Goal: Information Seeking & Learning: Learn about a topic

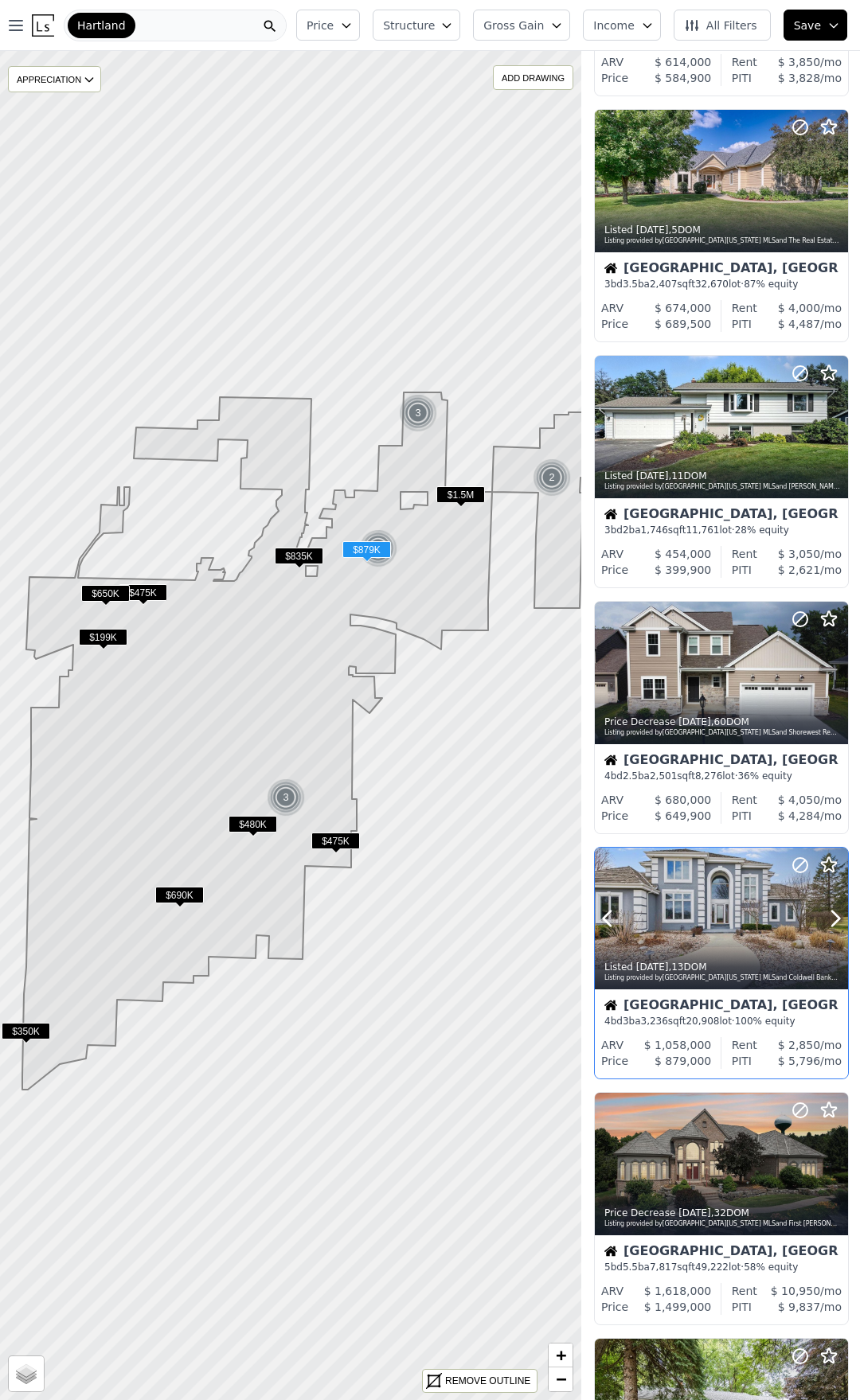
scroll to position [201, 0]
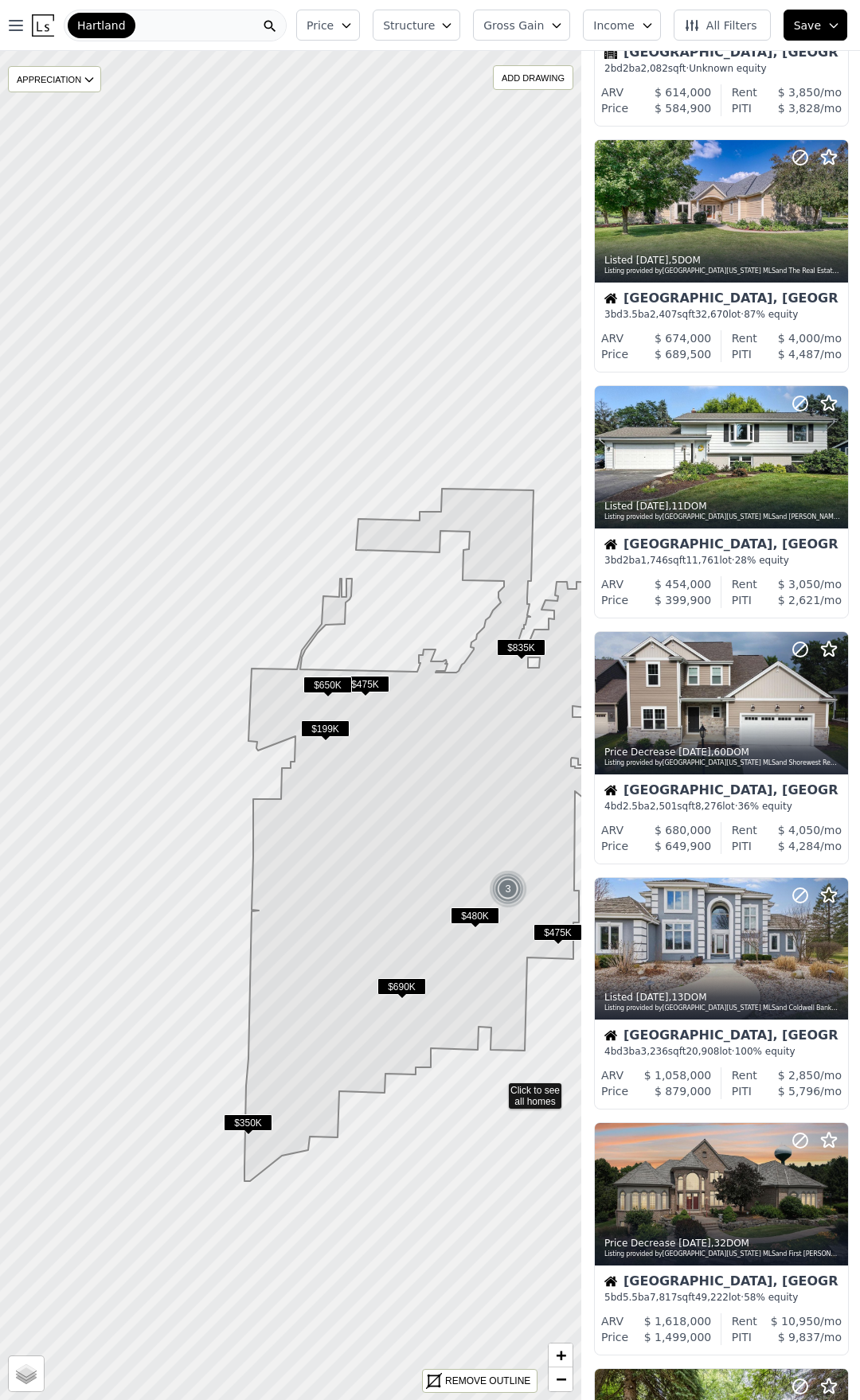
drag, startPoint x: 274, startPoint y: 997, endPoint x: 496, endPoint y: 1089, distance: 240.3
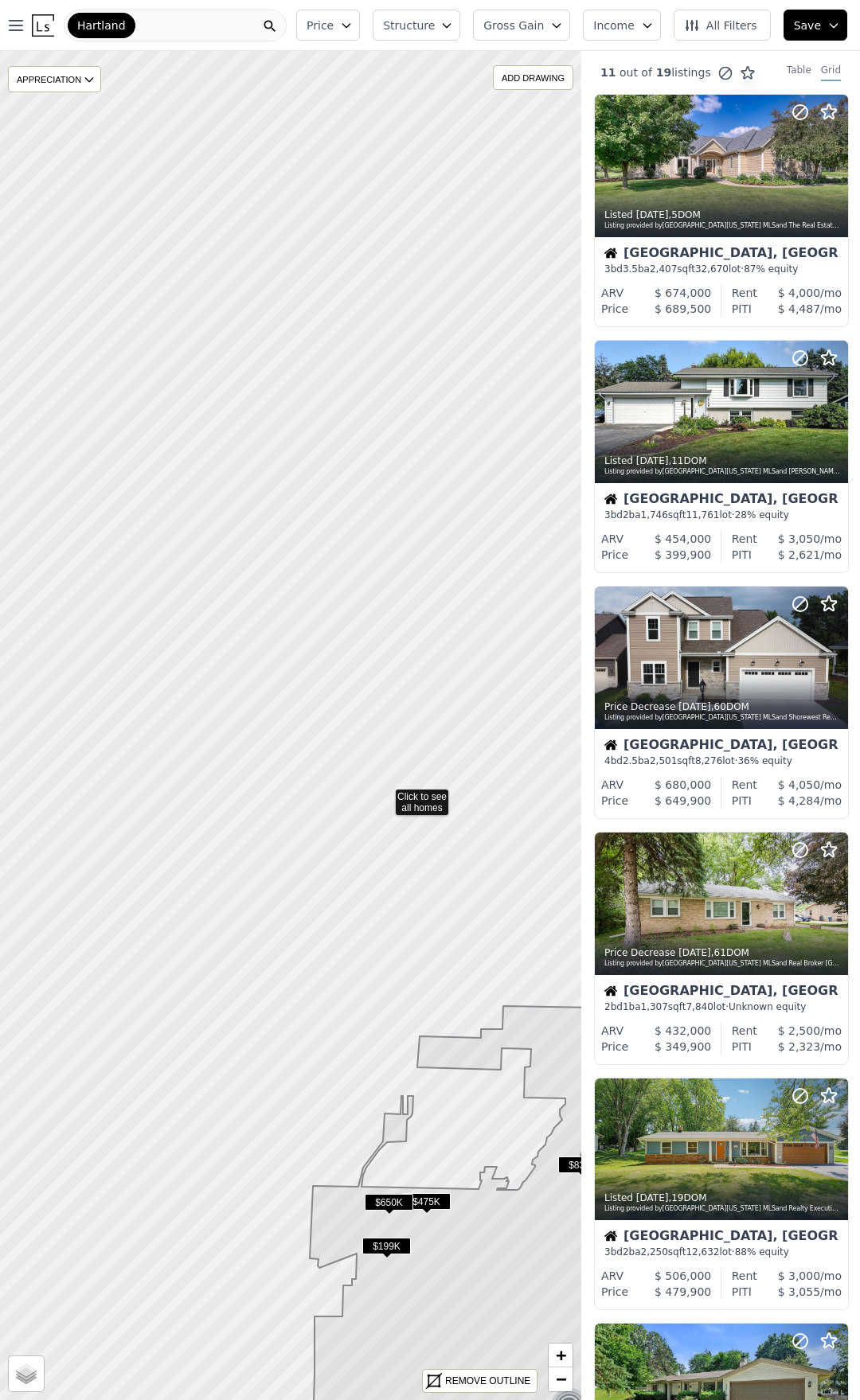
drag, startPoint x: 317, startPoint y: 266, endPoint x: 397, endPoint y: 849, distance: 588.5
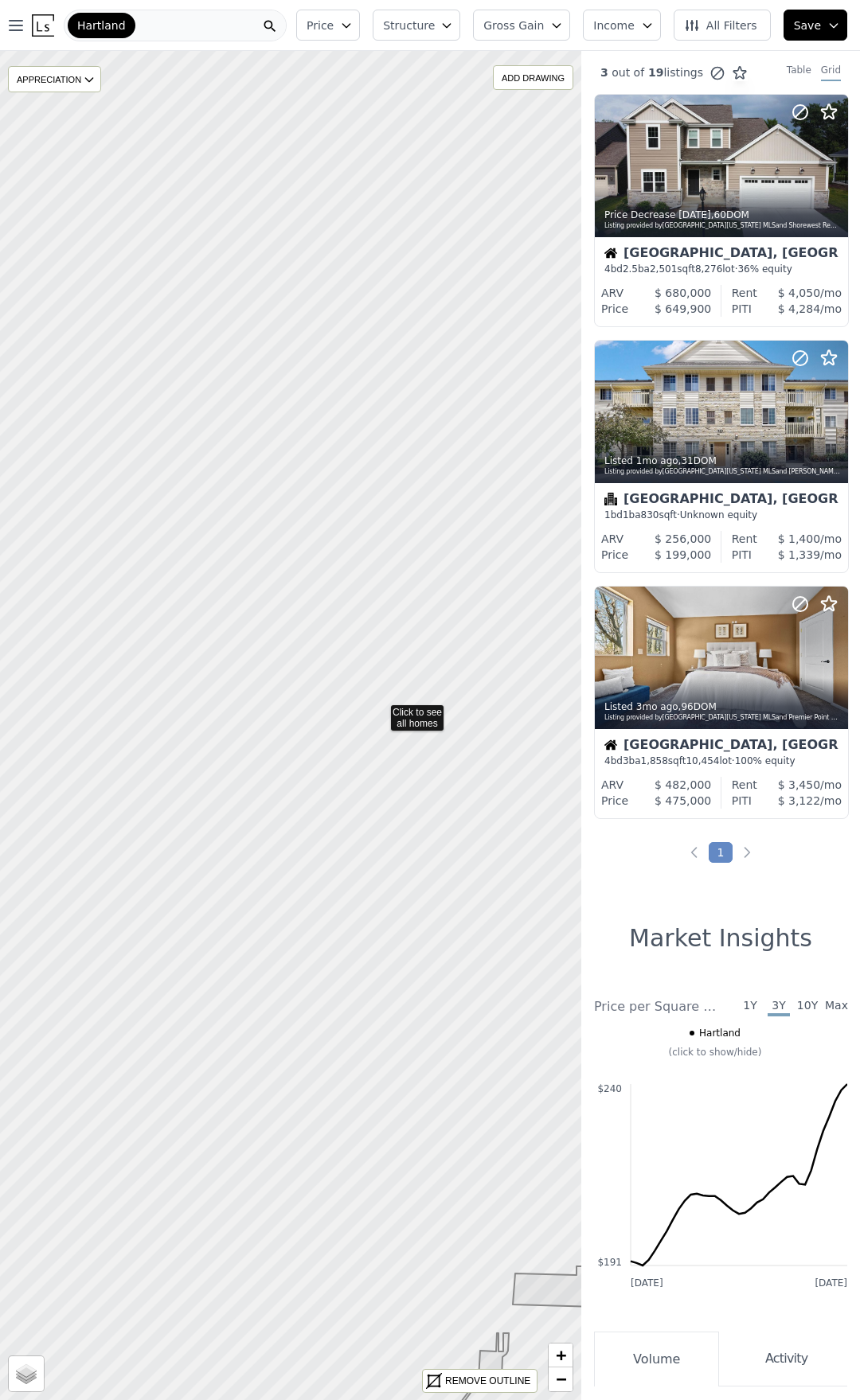
drag, startPoint x: 323, startPoint y: 588, endPoint x: 380, endPoint y: 709, distance: 133.8
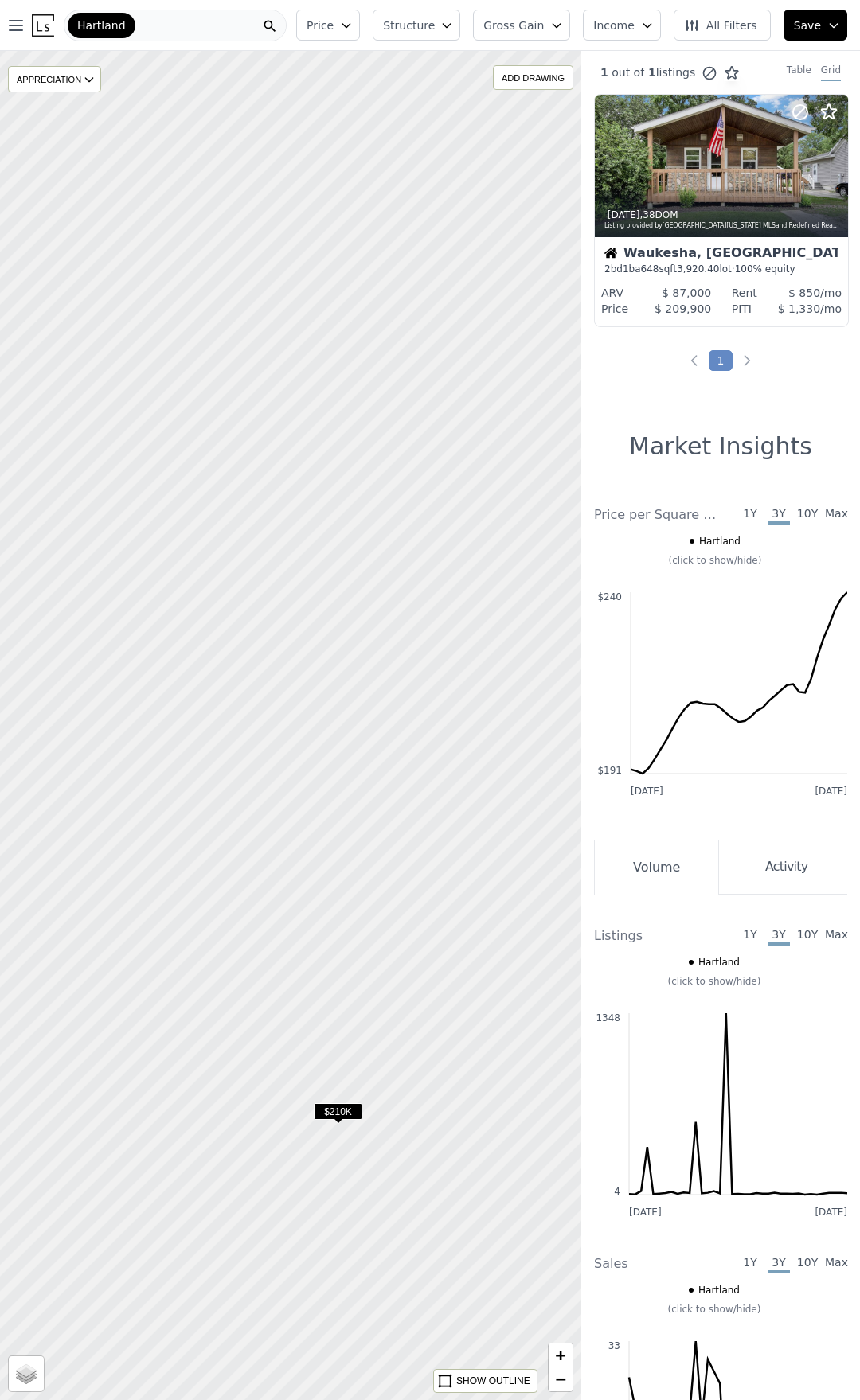
drag, startPoint x: 429, startPoint y: 819, endPoint x: 286, endPoint y: 817, distance: 143.0
click at [279, 831] on div at bounding box center [291, 725] width 698 height 1619
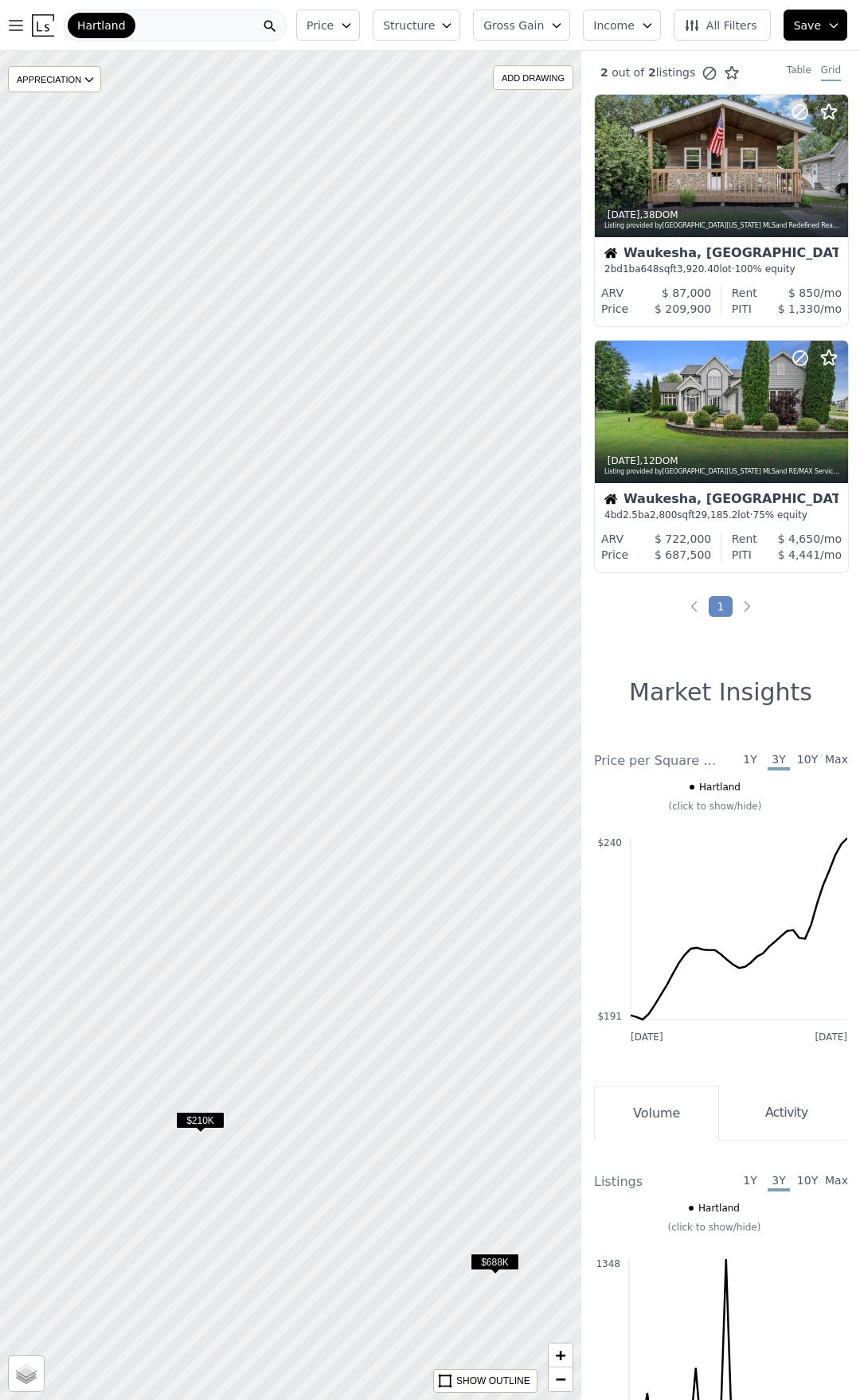
drag, startPoint x: 448, startPoint y: 764, endPoint x: 228, endPoint y: 764, distance: 220.0
click at [239, 766] on div at bounding box center [291, 725] width 698 height 1619
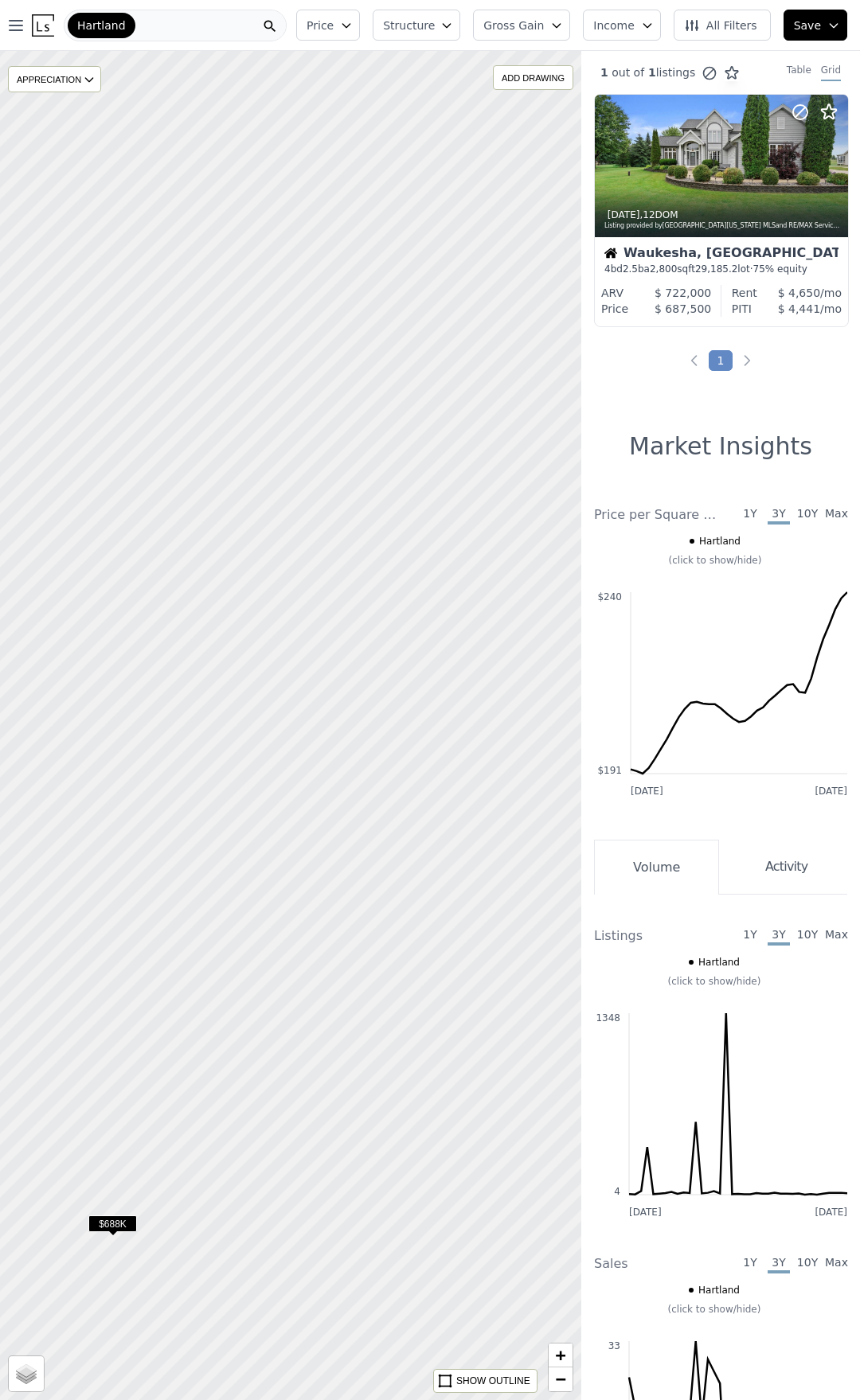
drag, startPoint x: 417, startPoint y: 796, endPoint x: 334, endPoint y: 788, distance: 83.4
click at [334, 788] on div at bounding box center [291, 725] width 698 height 1619
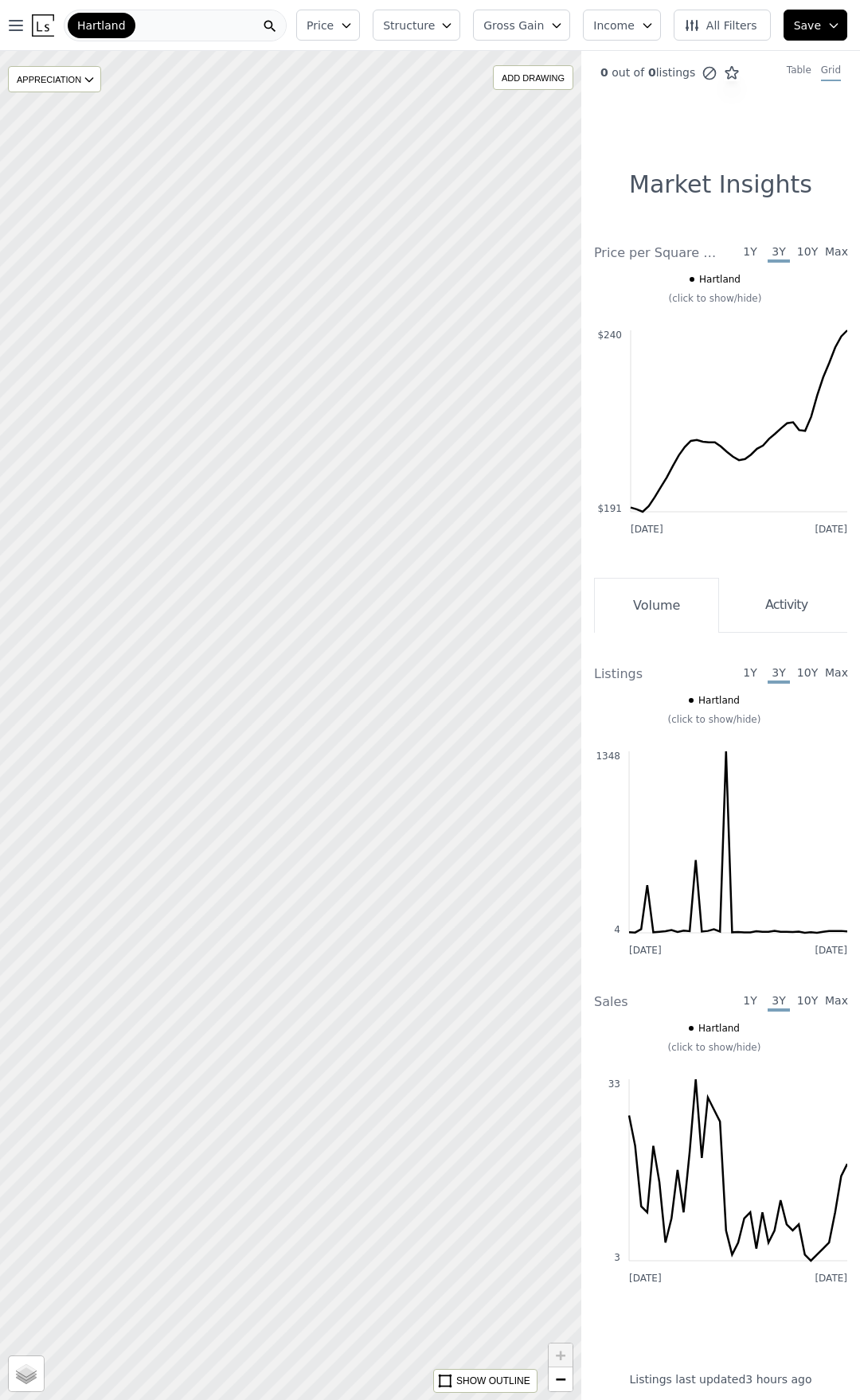
drag, startPoint x: 289, startPoint y: 570, endPoint x: 298, endPoint y: 628, distance: 58.7
click at [298, 628] on div at bounding box center [291, 725] width 698 height 1619
click at [285, 640] on div at bounding box center [291, 725] width 698 height 1619
click at [309, 679] on div at bounding box center [291, 725] width 698 height 1619
click at [310, 679] on div at bounding box center [291, 725] width 698 height 1619
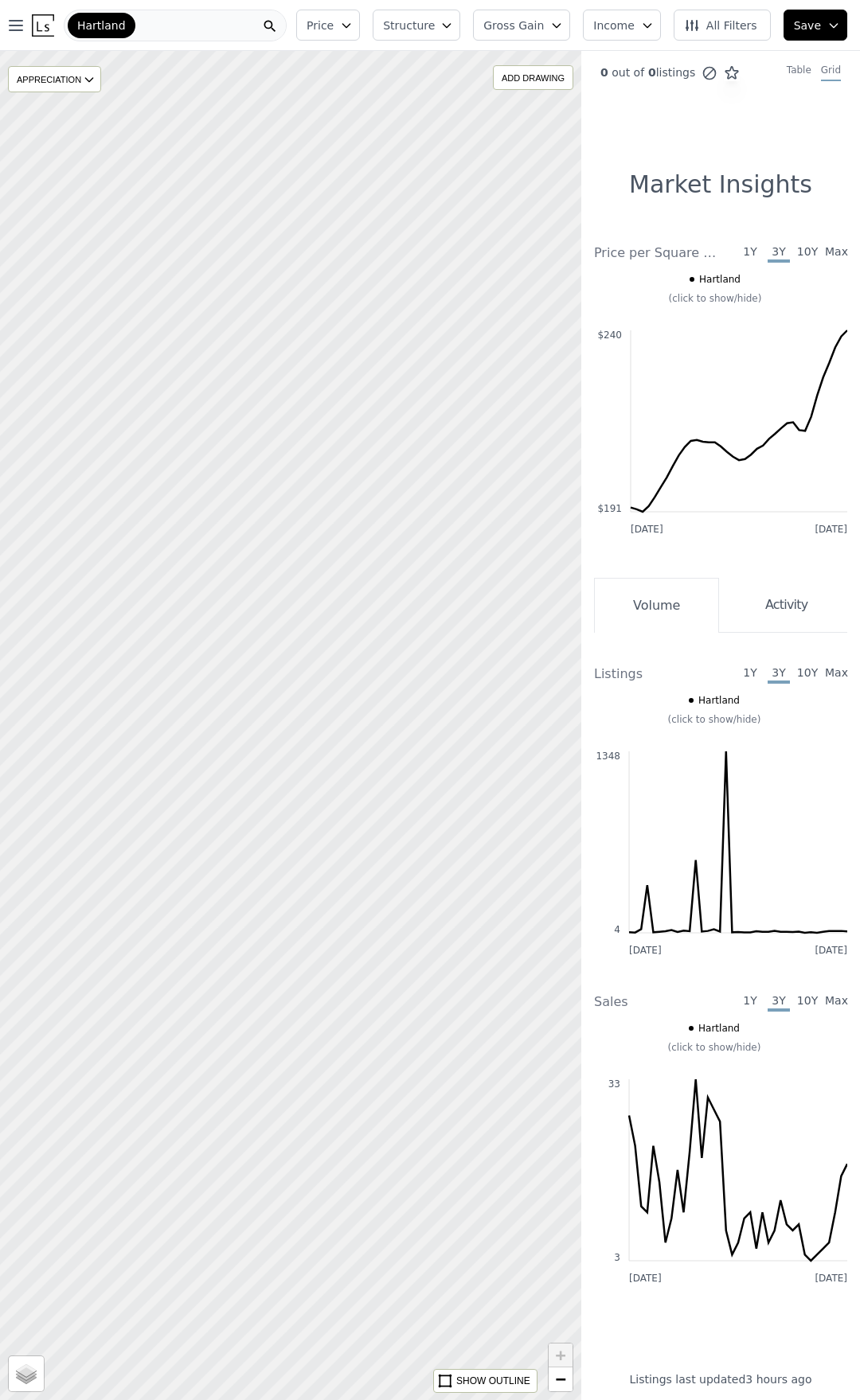
click at [216, 31] on div "Hartland" at bounding box center [175, 26] width 223 height 32
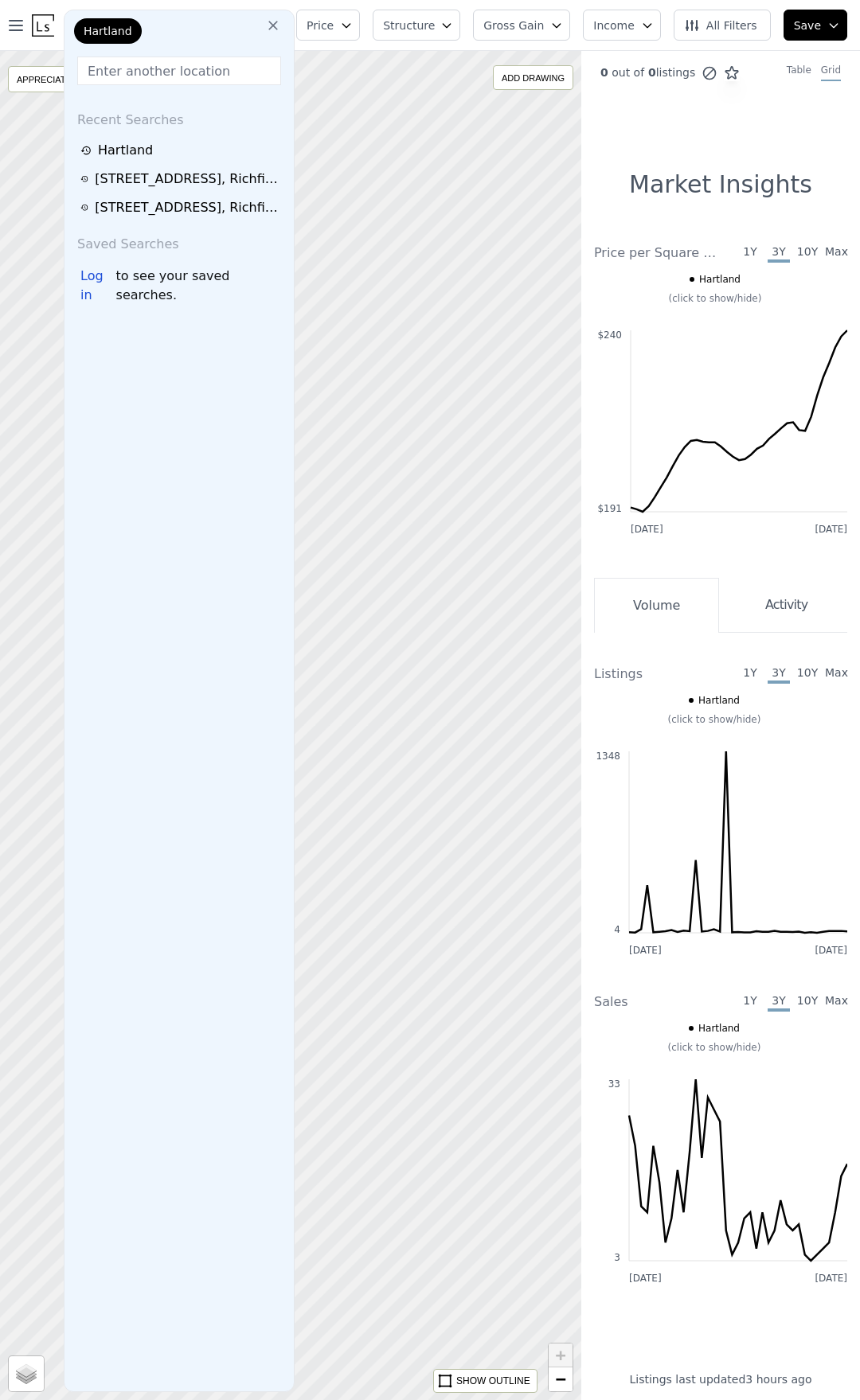
click at [278, 24] on icon at bounding box center [274, 26] width 10 height 10
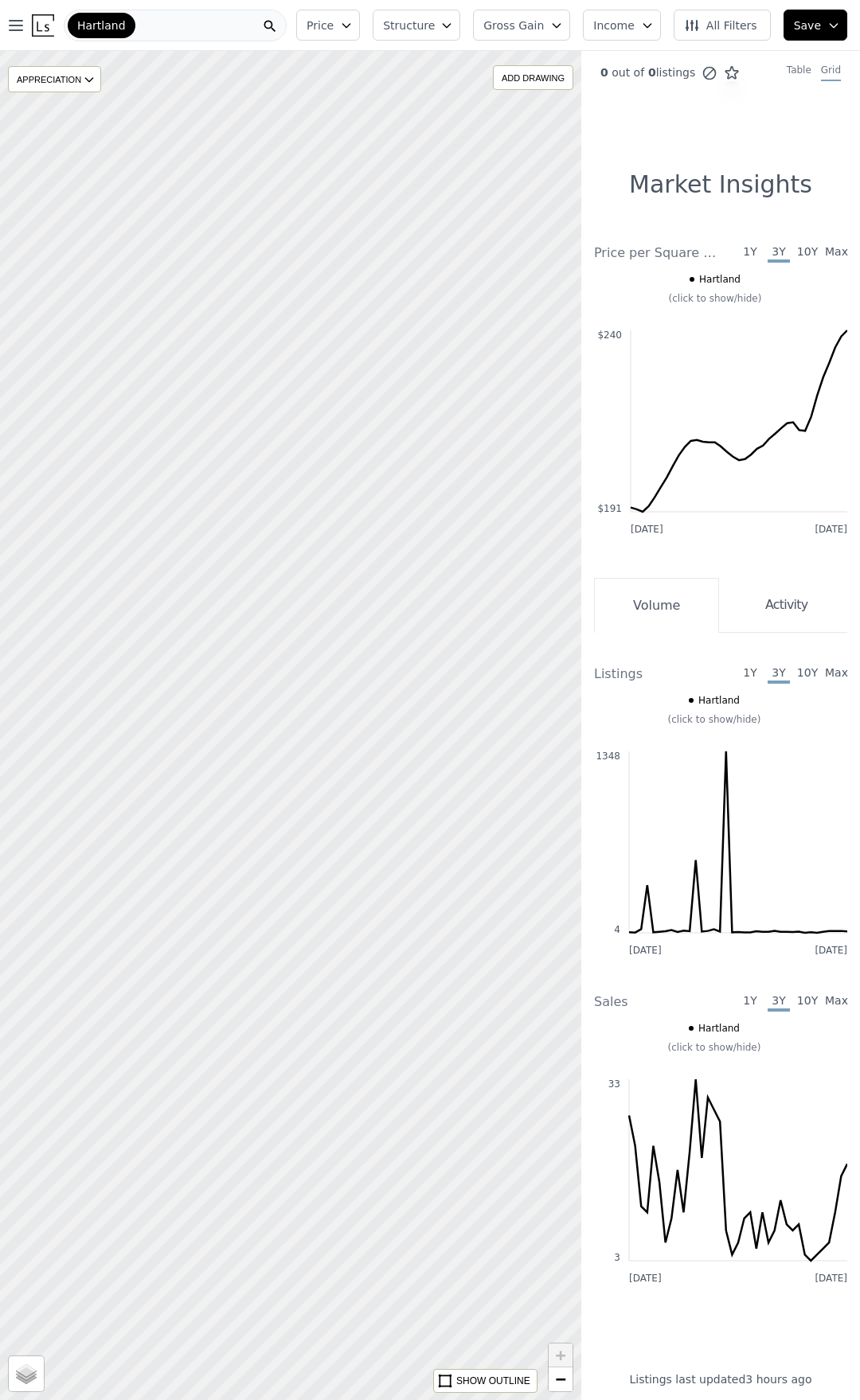
click at [101, 35] on div "Hartland" at bounding box center [101, 26] width 67 height 26
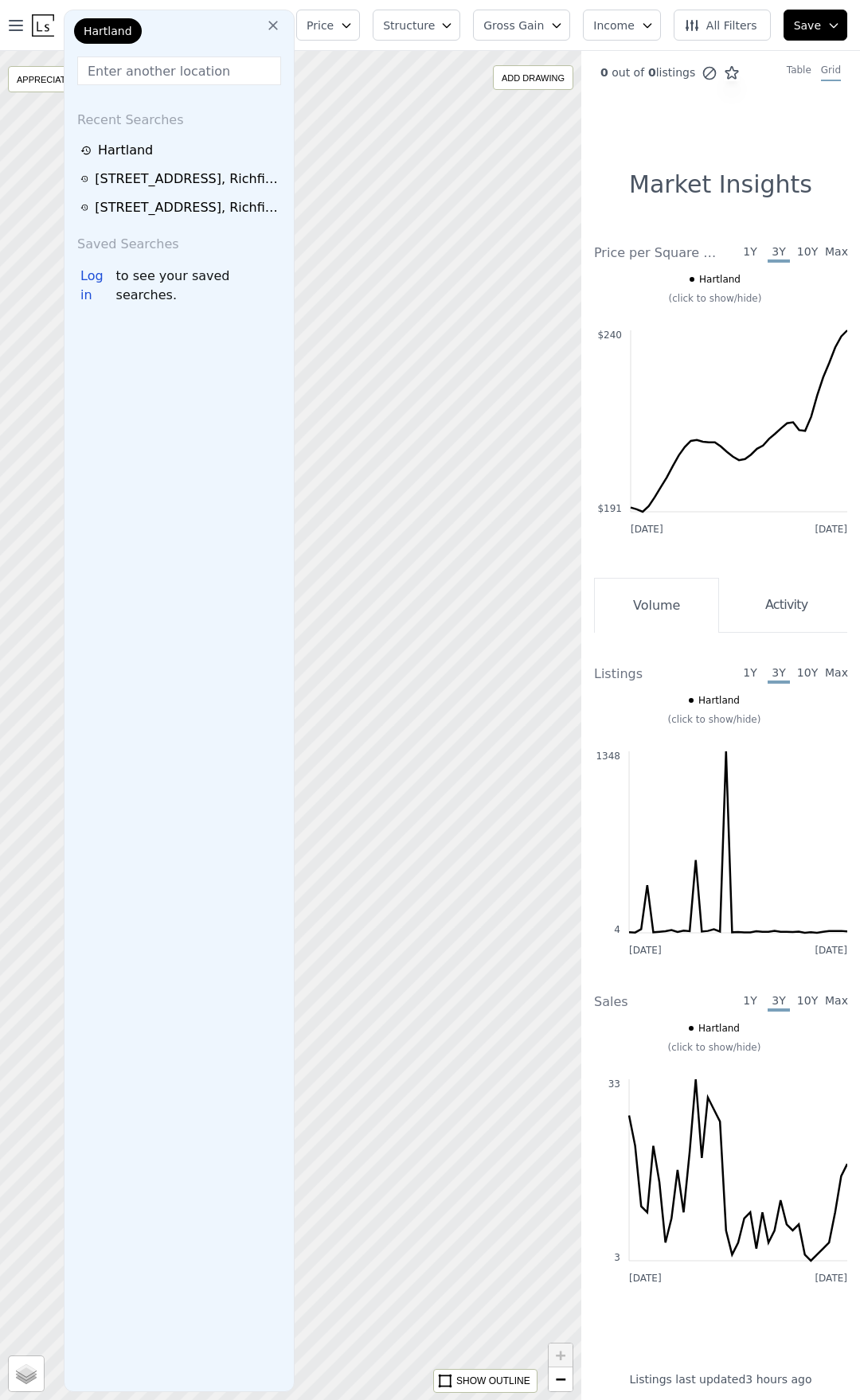
click at [466, 190] on div at bounding box center [291, 725] width 698 height 1619
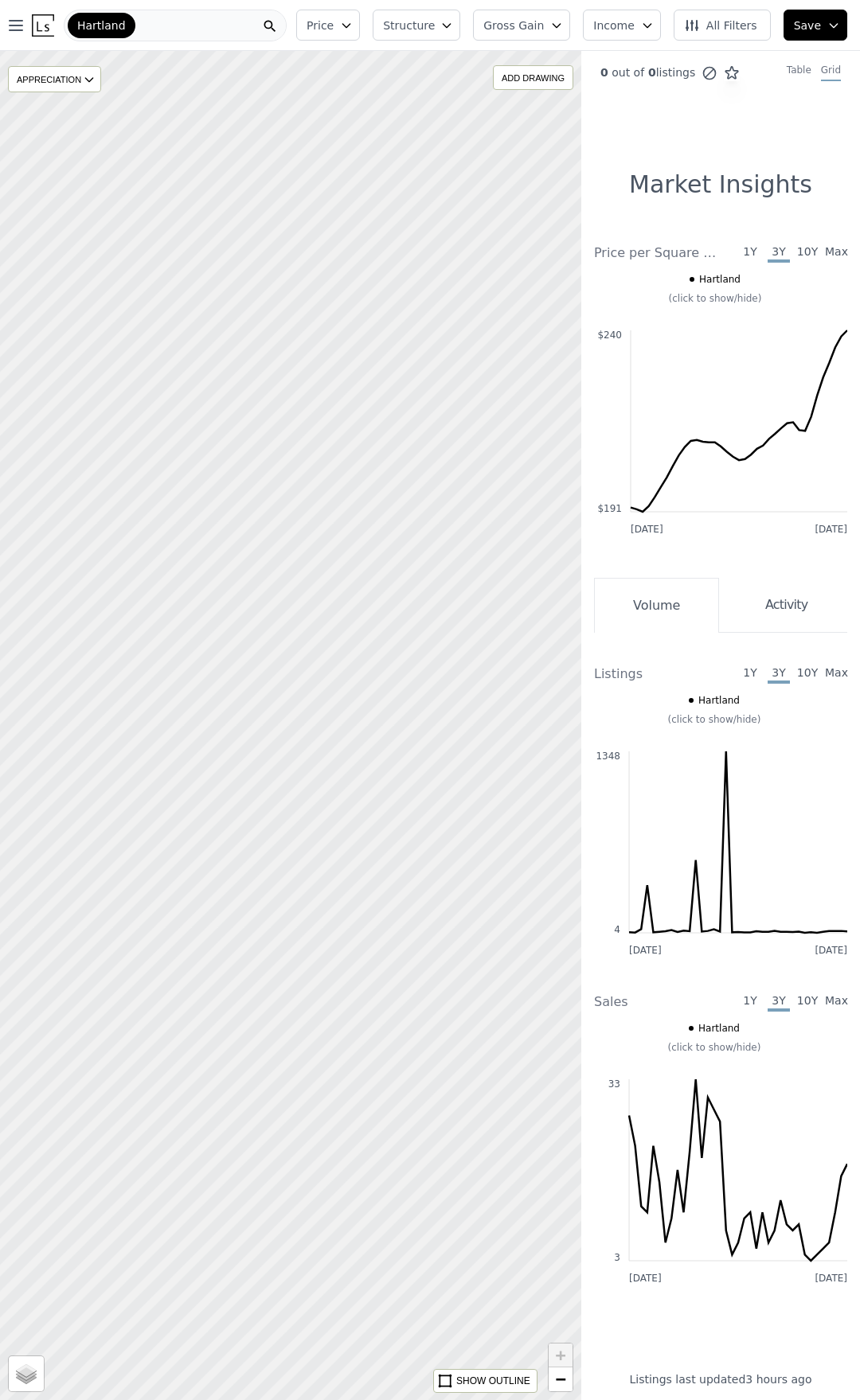
click at [429, 324] on div at bounding box center [291, 725] width 698 height 1619
click at [836, 1002] on span "Max" at bounding box center [836, 1002] width 23 height 19
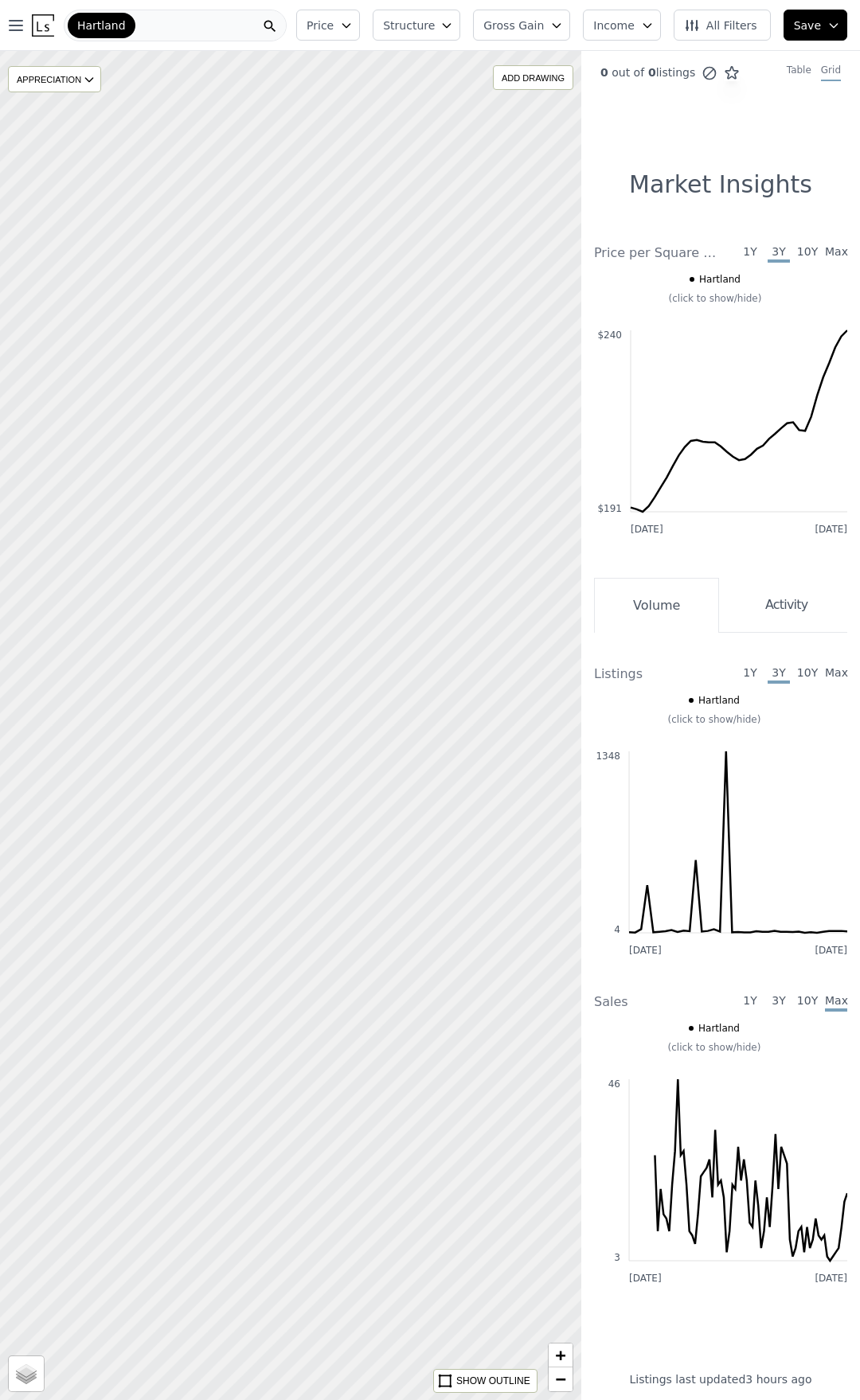
click at [834, 673] on span "Max" at bounding box center [836, 674] width 23 height 19
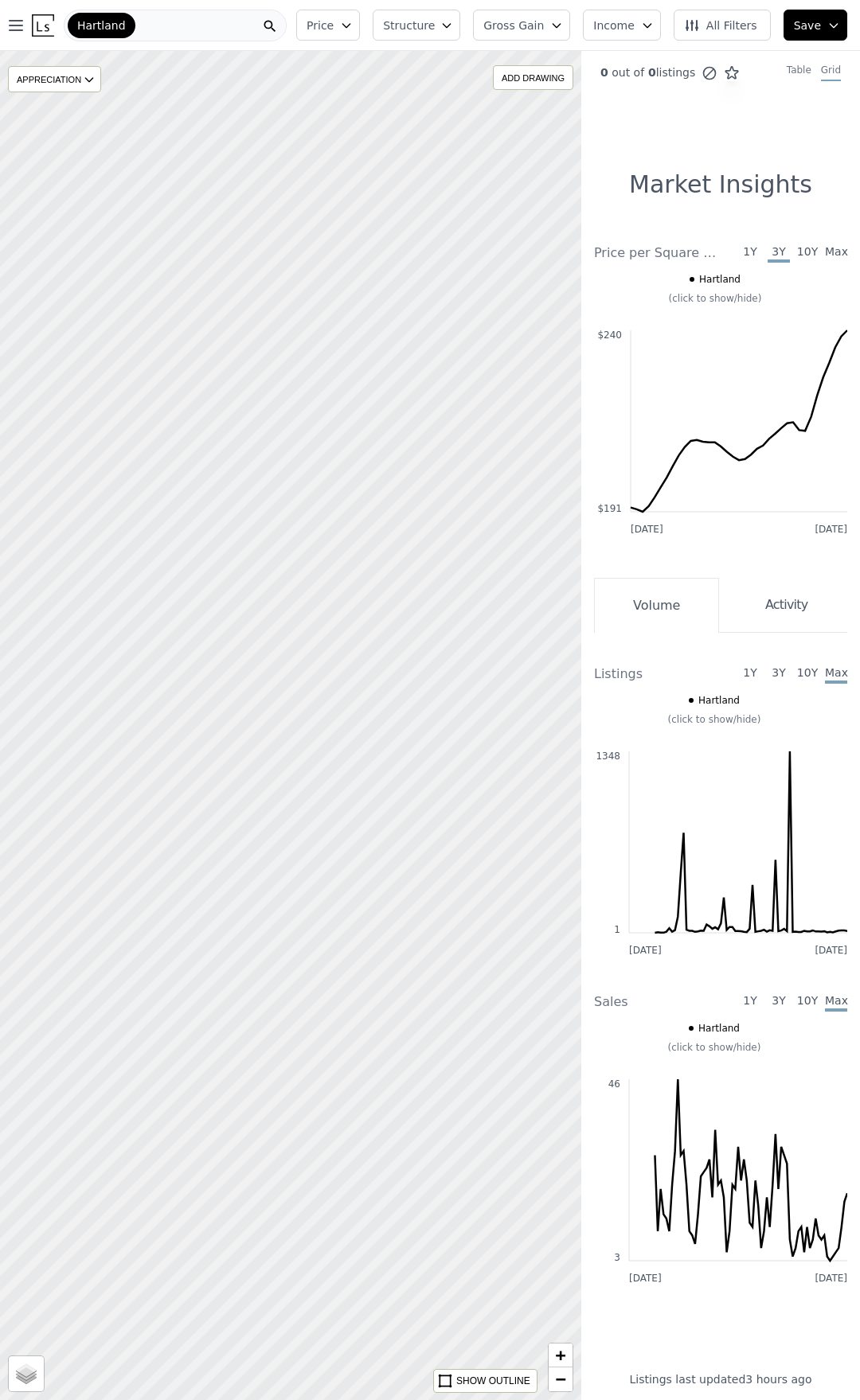
click at [719, 25] on span "All Filters" at bounding box center [721, 26] width 73 height 16
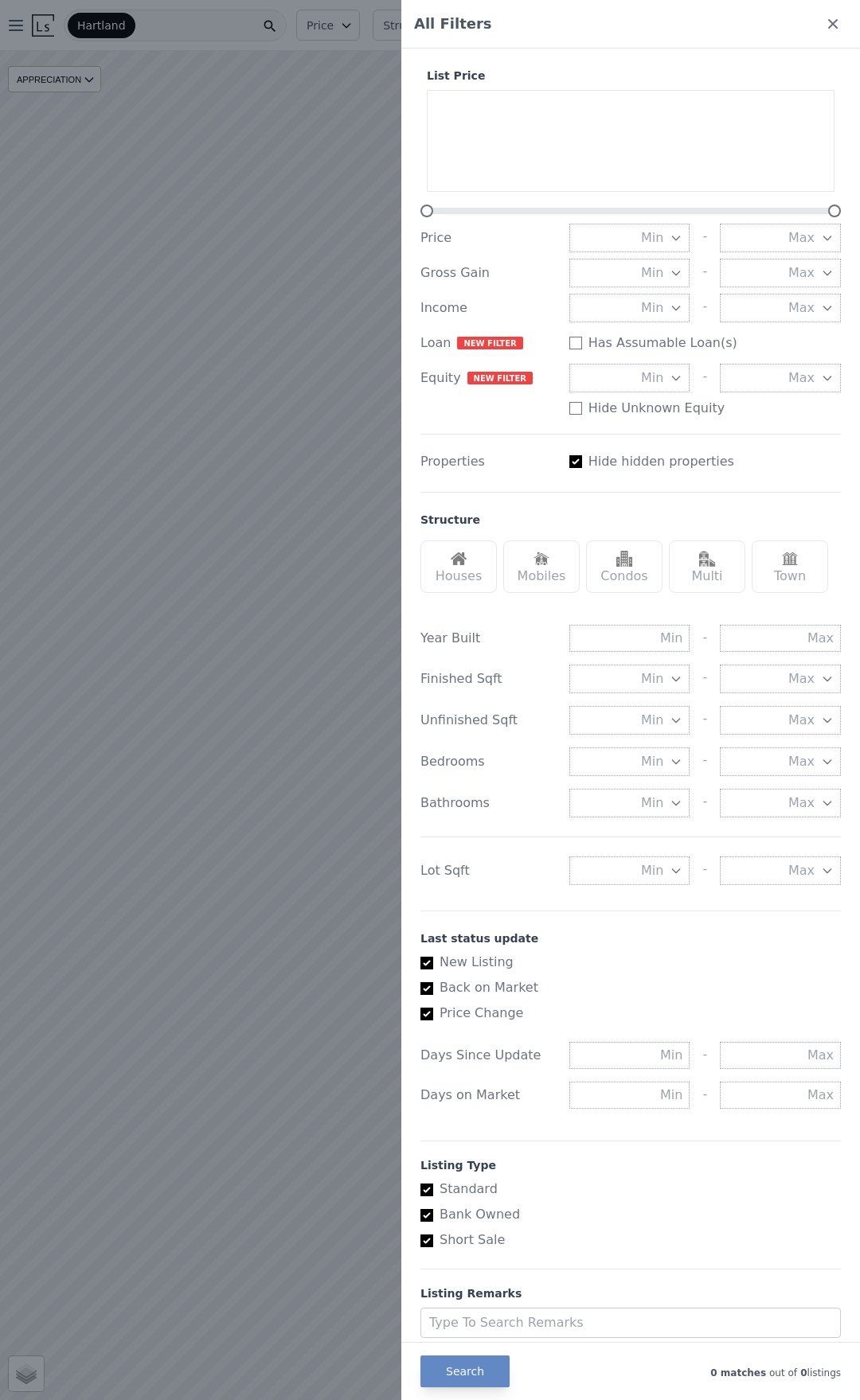
click at [420, 961] on div "List Price Price Min - [PERSON_NAME] Gain Min - Max Income Min - Max Loan New f…" at bounding box center [631, 697] width 433 height 1296
click at [426, 959] on input "New Listing" at bounding box center [426, 963] width 13 height 13
checkbox input "false"
click at [426, 985] on input "Back on Market" at bounding box center [426, 988] width 13 height 13
checkbox input "false"
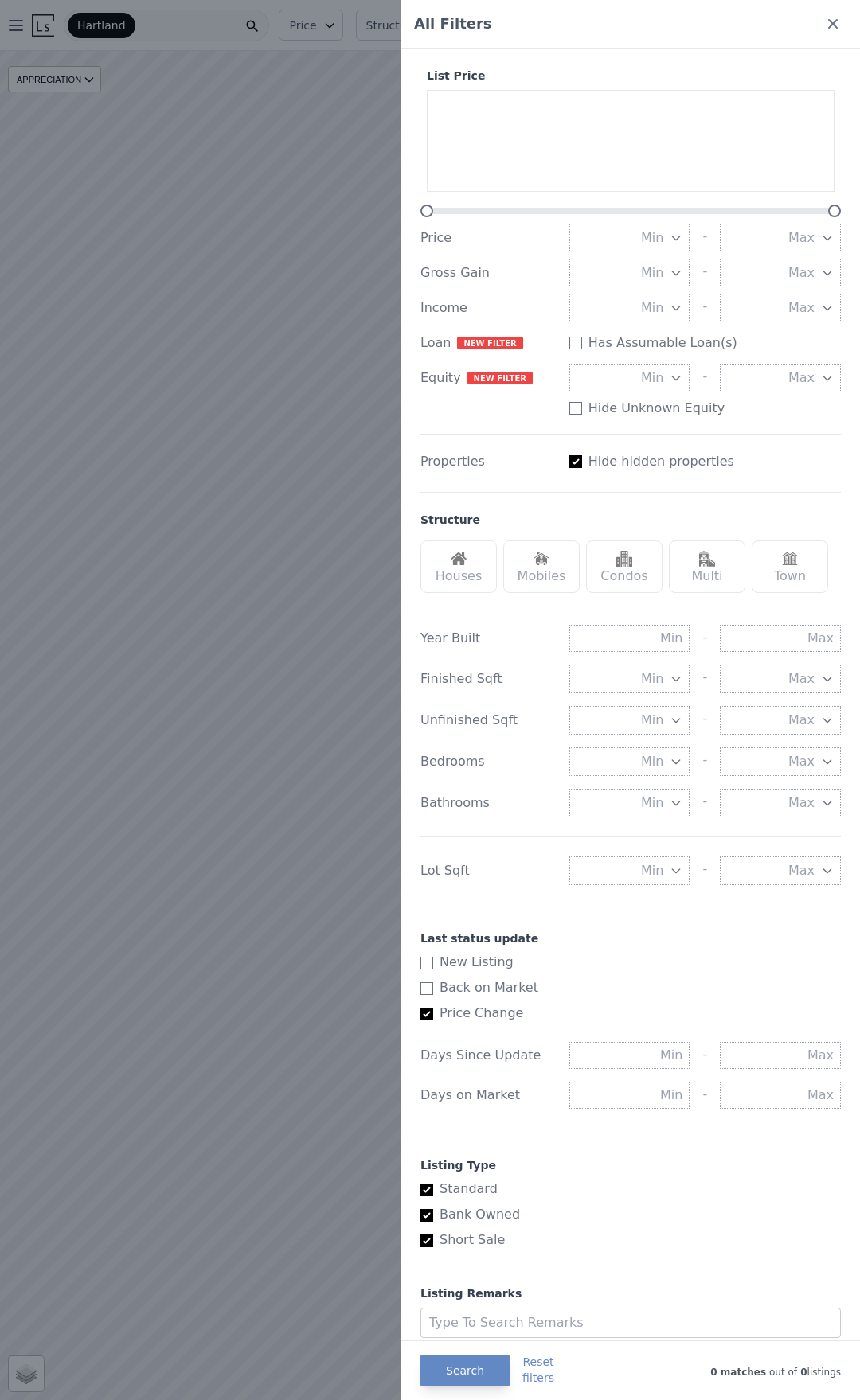
click at [434, 1015] on label "Price Change" at bounding box center [624, 1013] width 408 height 19
click at [433, 1015] on input "Price Change" at bounding box center [426, 1014] width 13 height 13
checkbox input "false"
checkbox input "true"
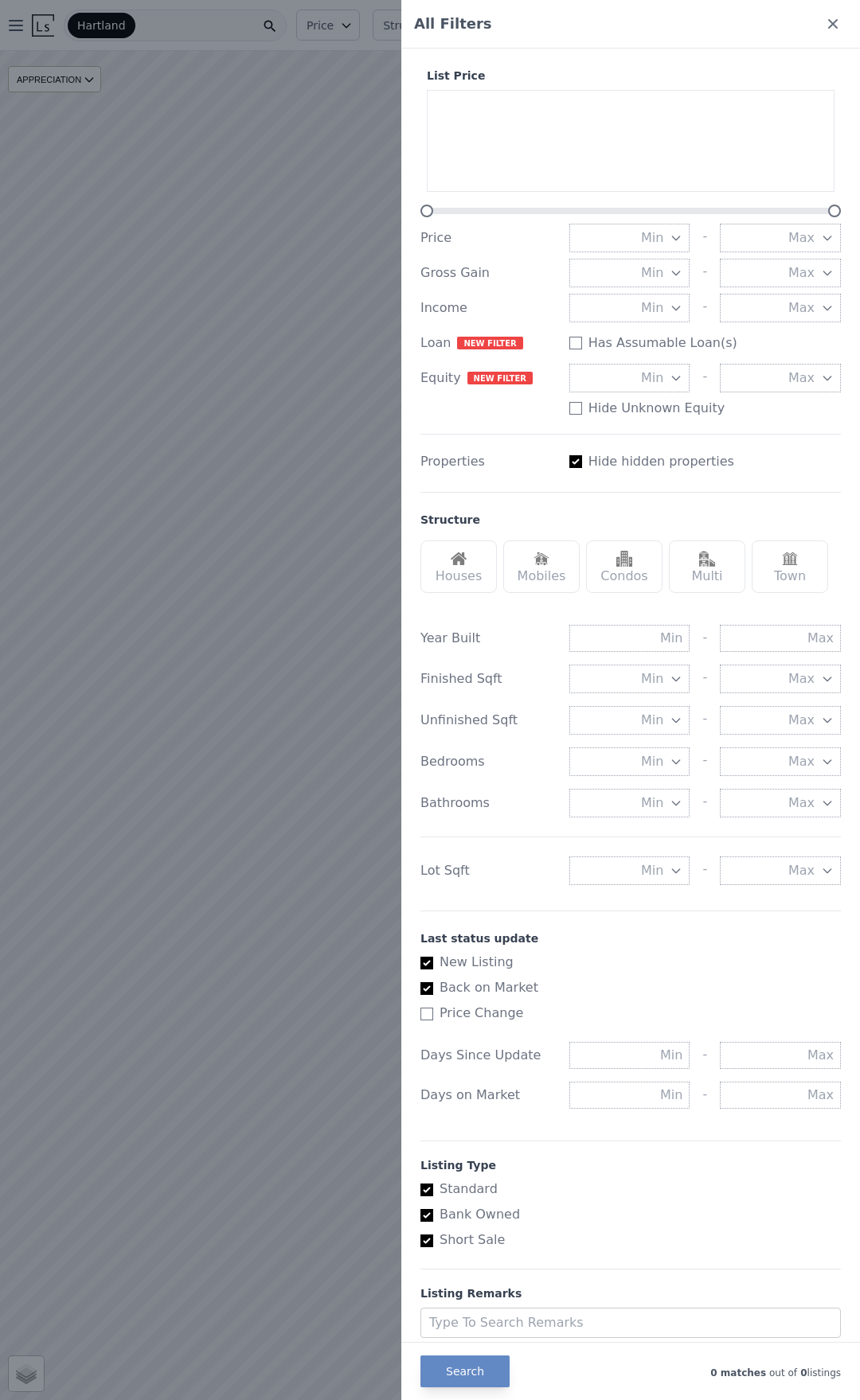
checkbox input "true"
click at [426, 965] on input "New Listing" at bounding box center [426, 963] width 13 height 13
checkbox input "false"
click at [426, 989] on input "Back on Market" at bounding box center [426, 988] width 13 height 13
checkbox input "false"
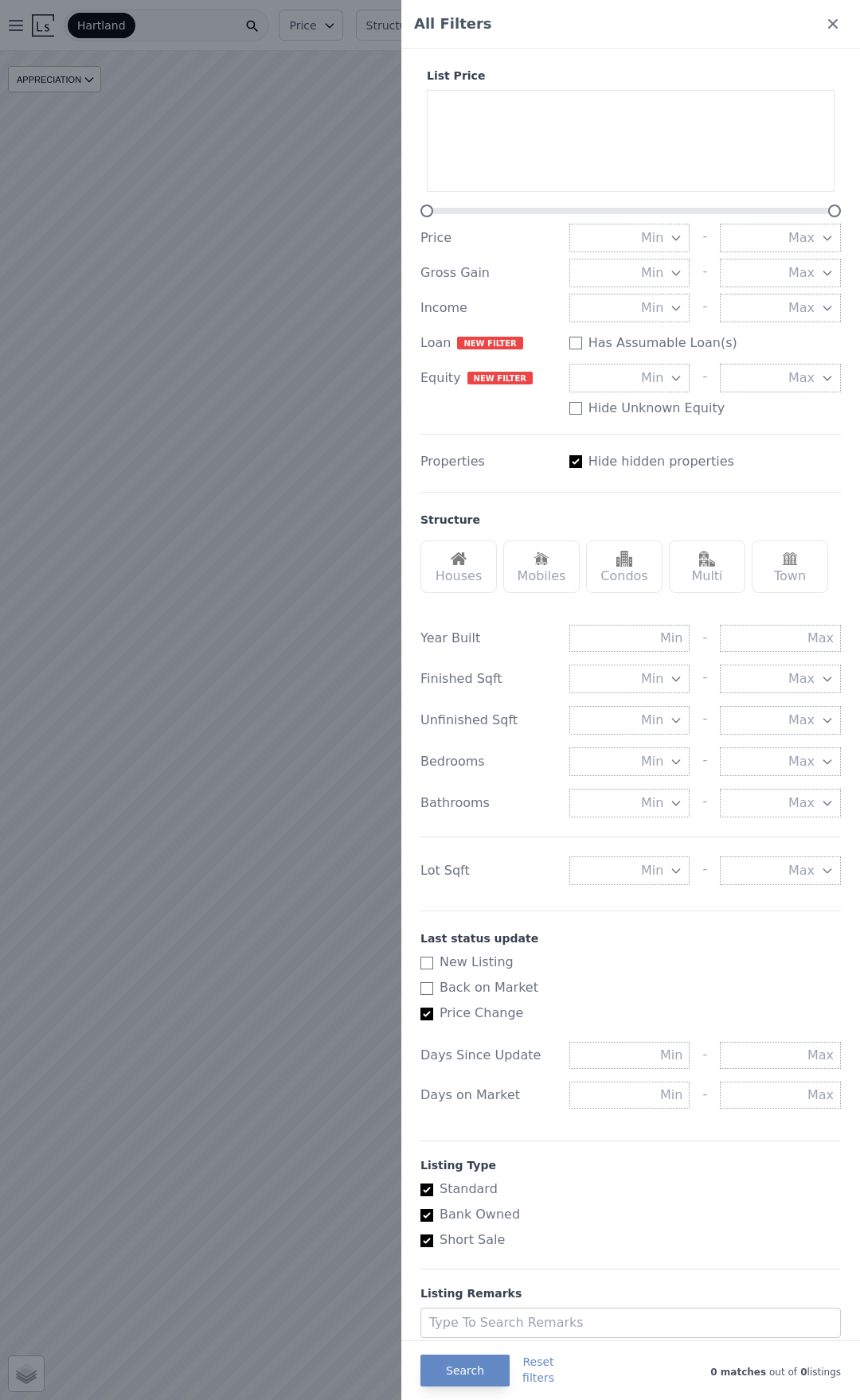
click at [417, 1023] on div "List Price Price Min - [PERSON_NAME] Gain Min - Max Income Min - Max Loan New f…" at bounding box center [631, 697] width 433 height 1296
click at [429, 1020] on input "Price Change" at bounding box center [426, 1014] width 13 height 13
checkbox input "false"
checkbox input "true"
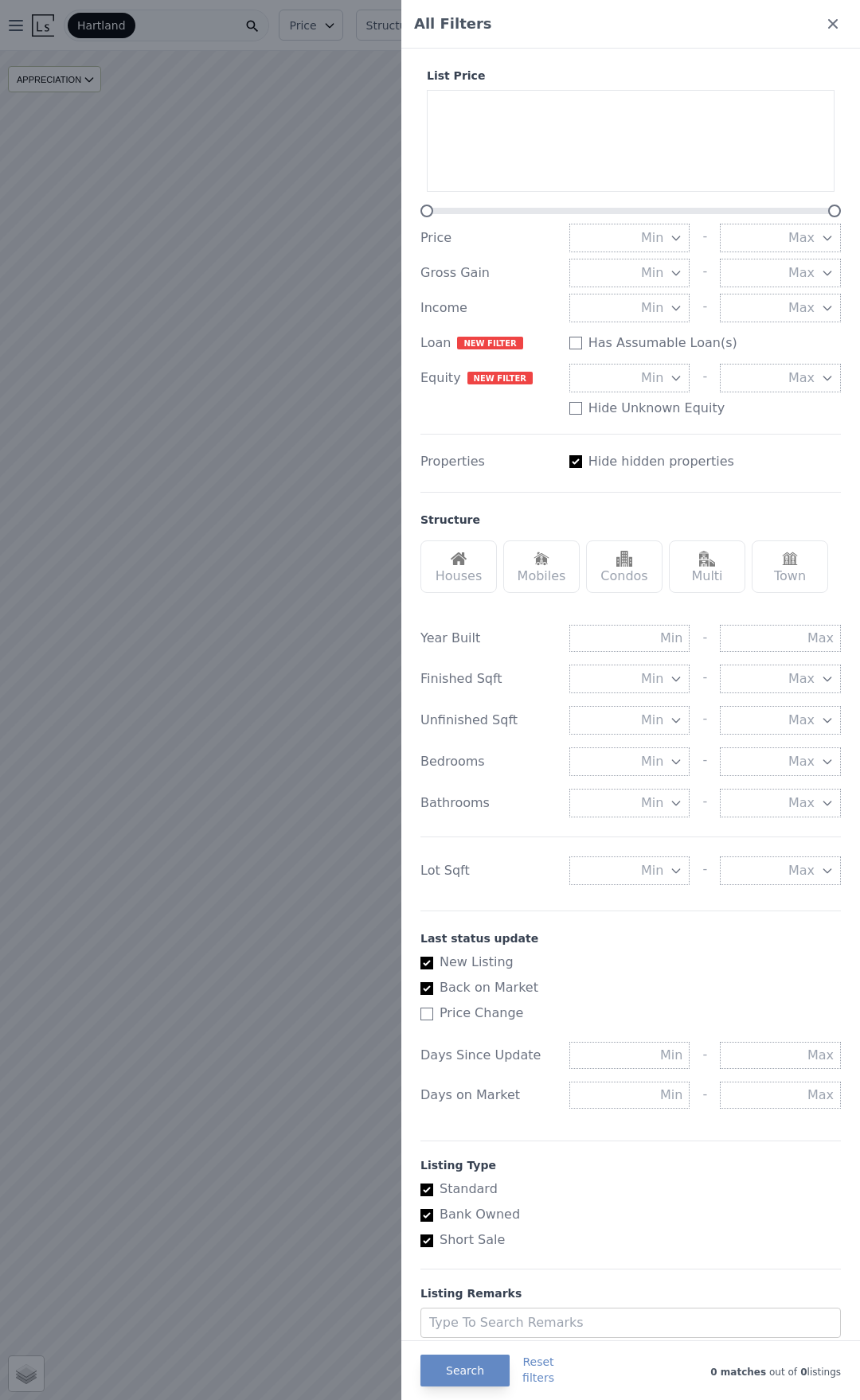
checkbox input "true"
click at [426, 998] on div "New Listing Back on Market Price Change" at bounding box center [630, 988] width 420 height 70
click at [426, 987] on input "Back on Market" at bounding box center [426, 988] width 13 height 13
checkbox input "false"
click at [425, 962] on input "New Listing" at bounding box center [426, 963] width 13 height 13
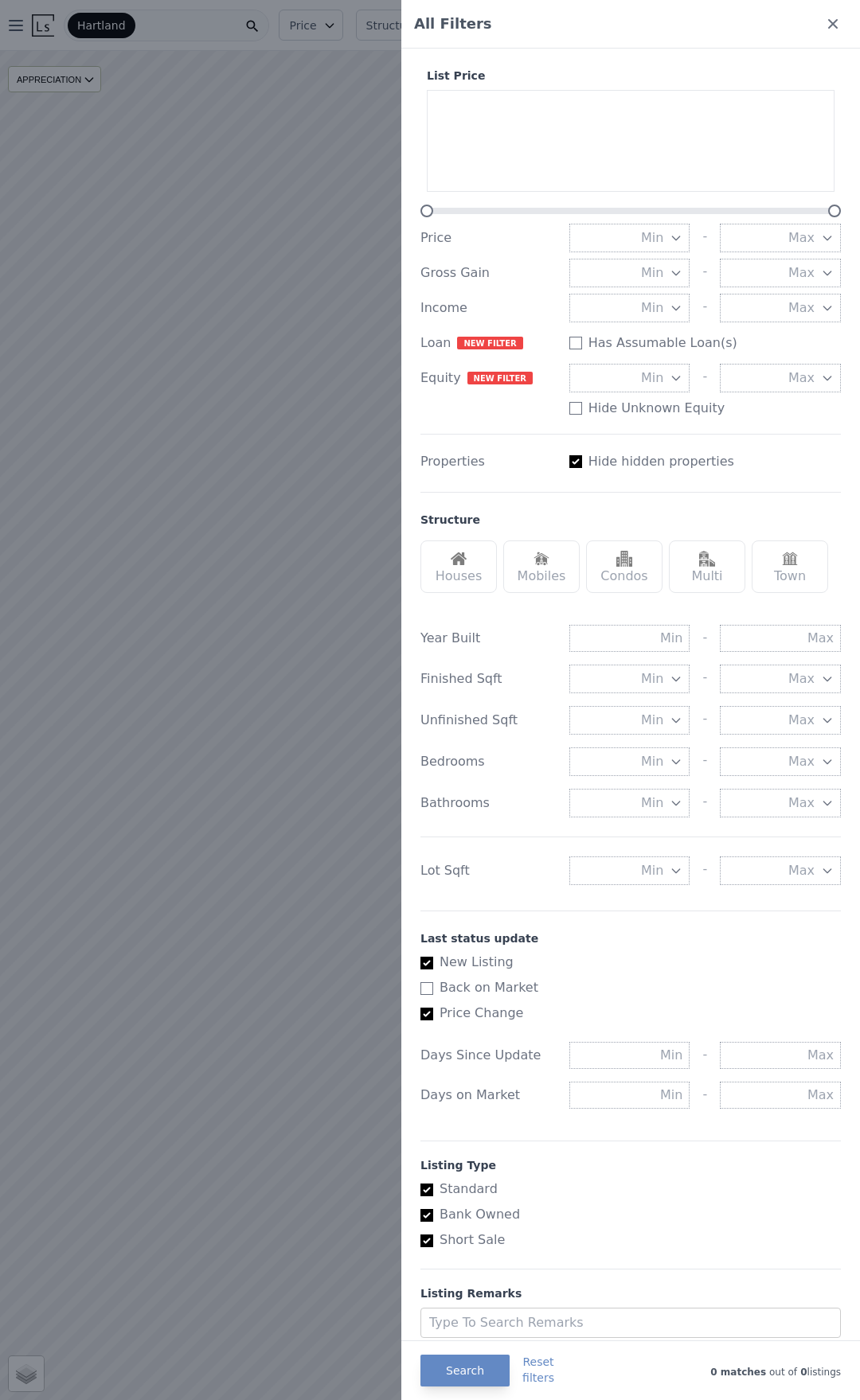
checkbox input "false"
click at [477, 1366] on button "Search" at bounding box center [465, 1370] width 89 height 32
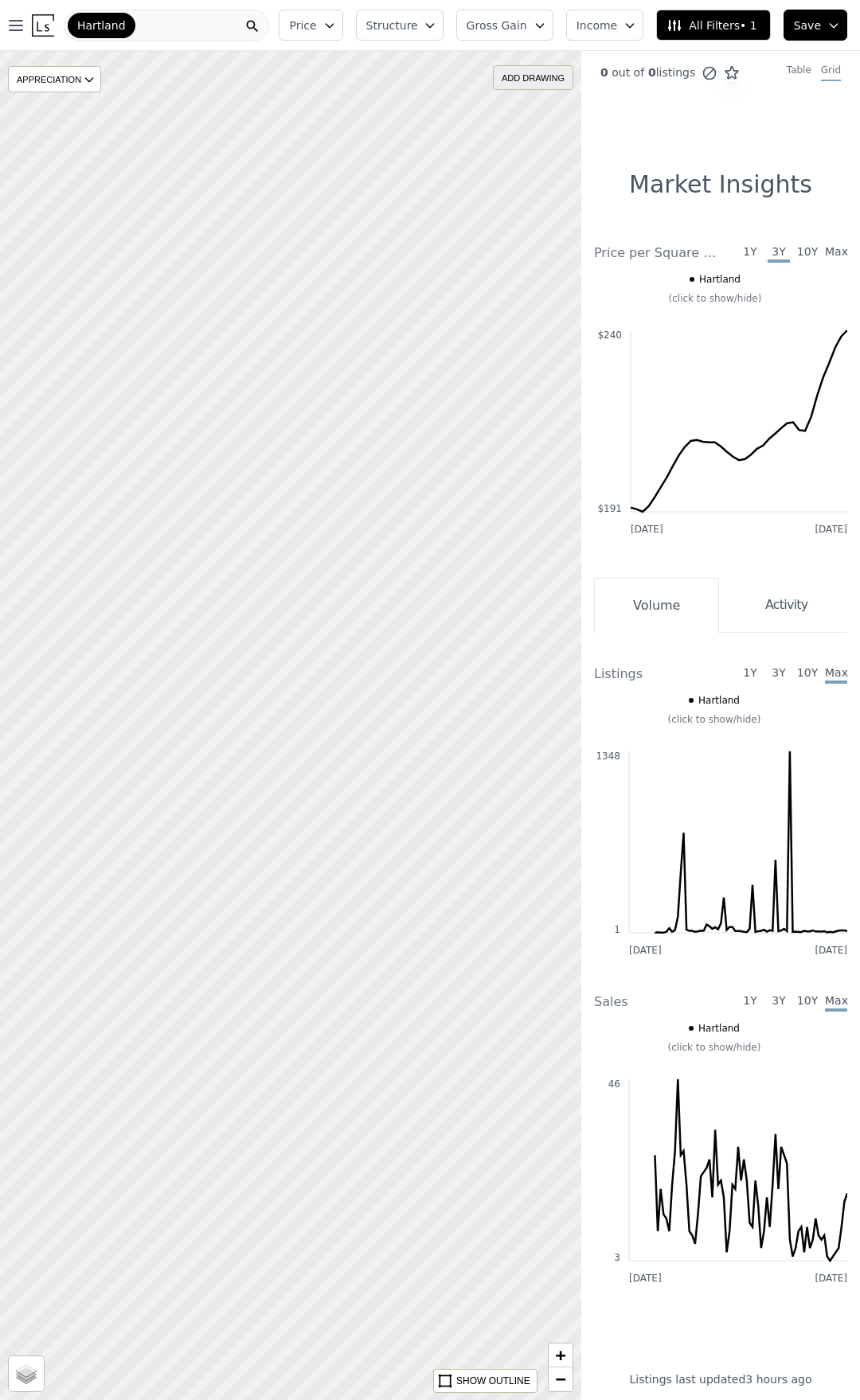
click at [528, 81] on div "ADD DRAWING" at bounding box center [534, 77] width 79 height 23
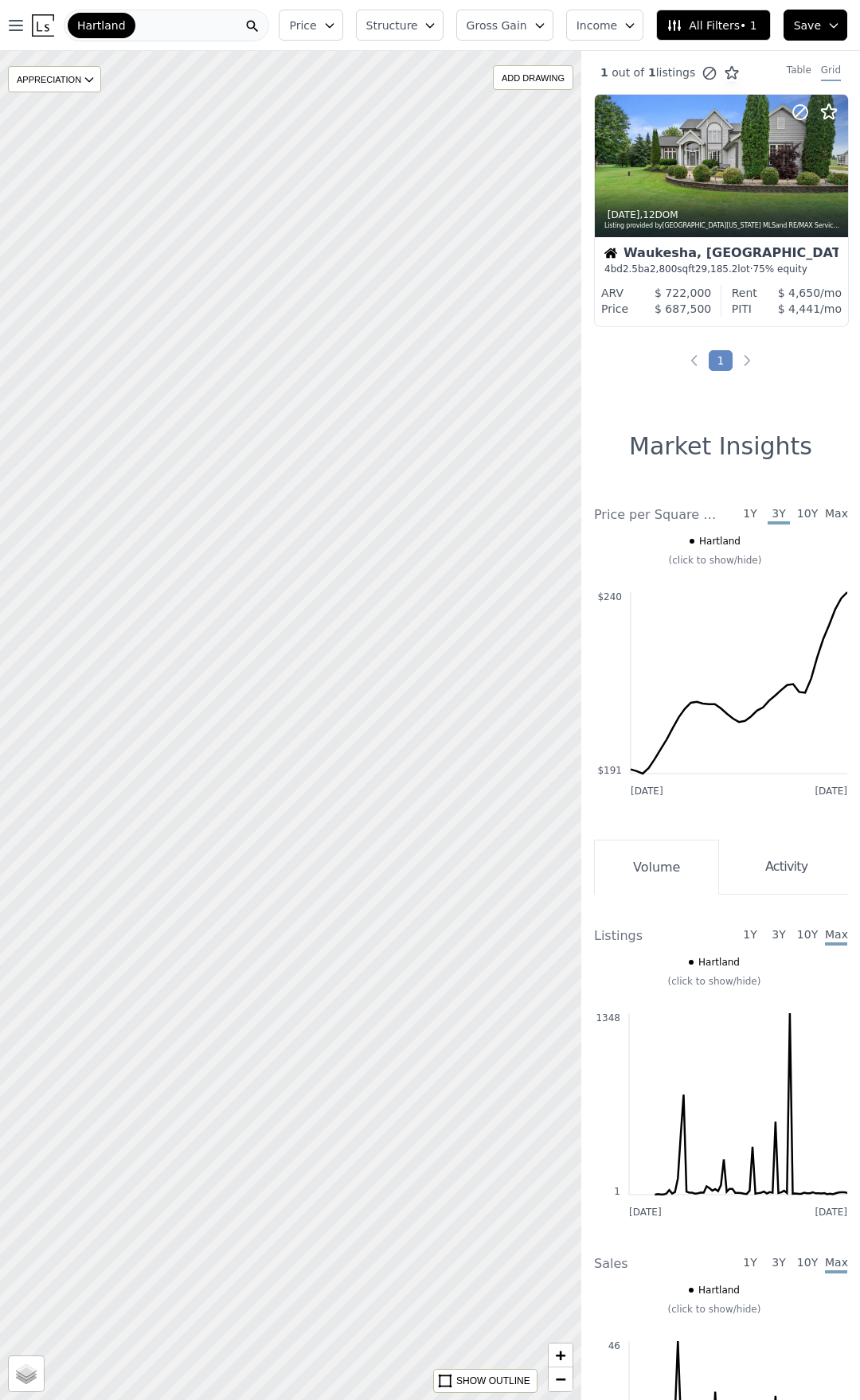
drag, startPoint x: 494, startPoint y: 807, endPoint x: 248, endPoint y: 708, distance: 265.2
click at [248, 708] on div at bounding box center [272, 723] width 698 height 1619
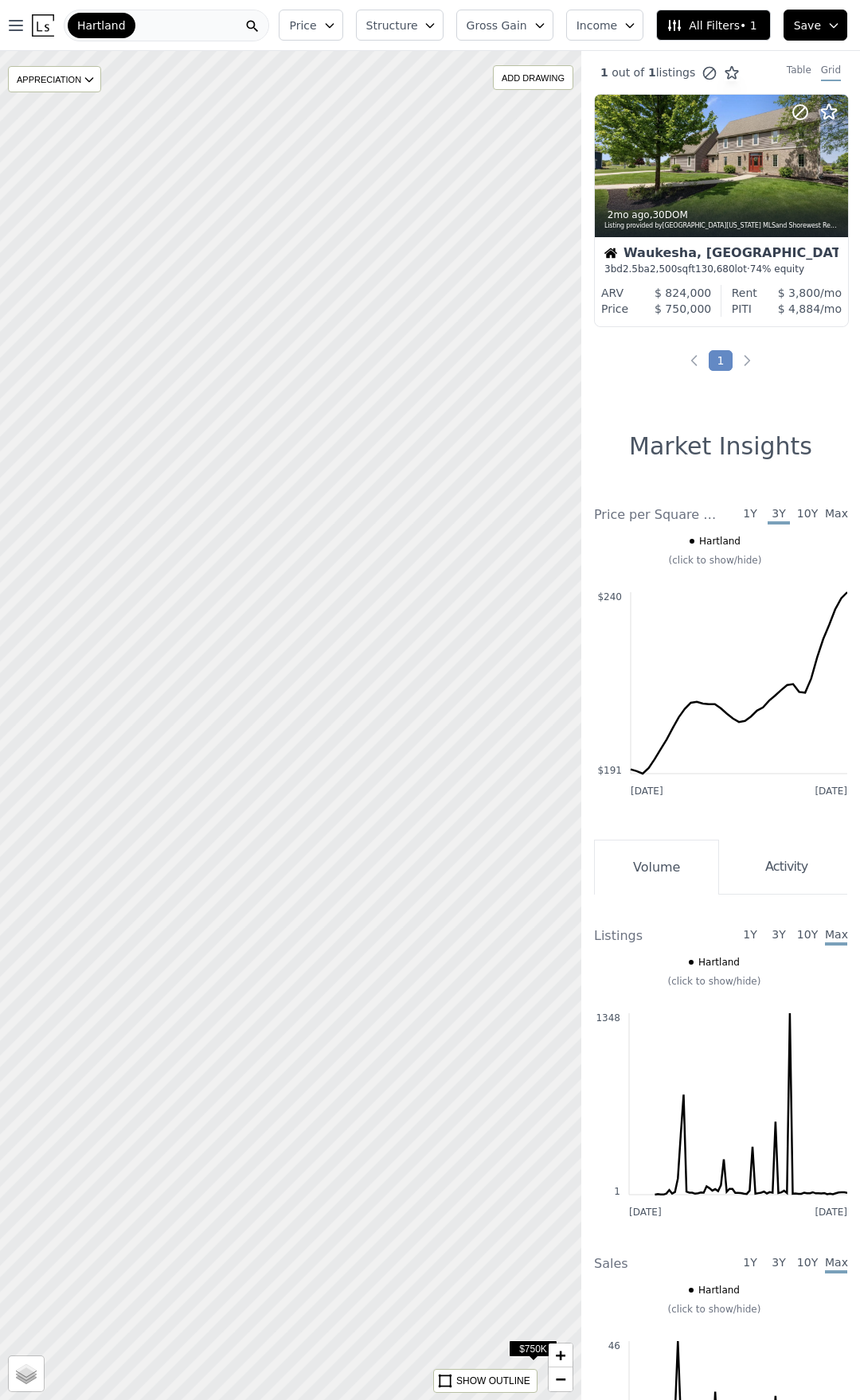
drag, startPoint x: 218, startPoint y: 785, endPoint x: 413, endPoint y: 789, distance: 195.0
click at [413, 789] on div at bounding box center [292, 725] width 698 height 1619
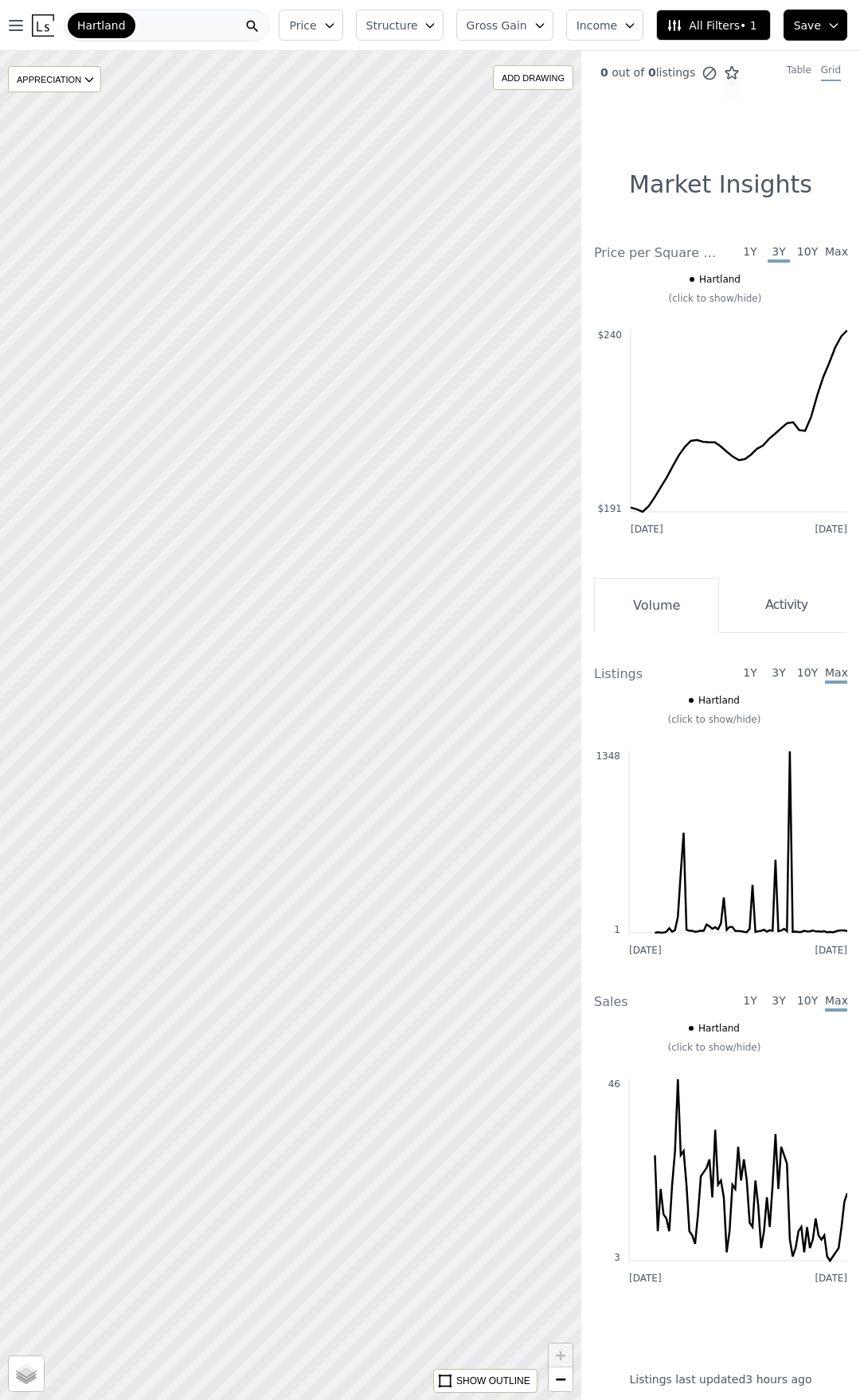
drag, startPoint x: 275, startPoint y: 884, endPoint x: 515, endPoint y: 909, distance: 241.3
click at [515, 909] on div at bounding box center [291, 725] width 698 height 1619
drag, startPoint x: 294, startPoint y: 836, endPoint x: 323, endPoint y: 847, distance: 31.0
click at [323, 847] on div at bounding box center [291, 725] width 698 height 1619
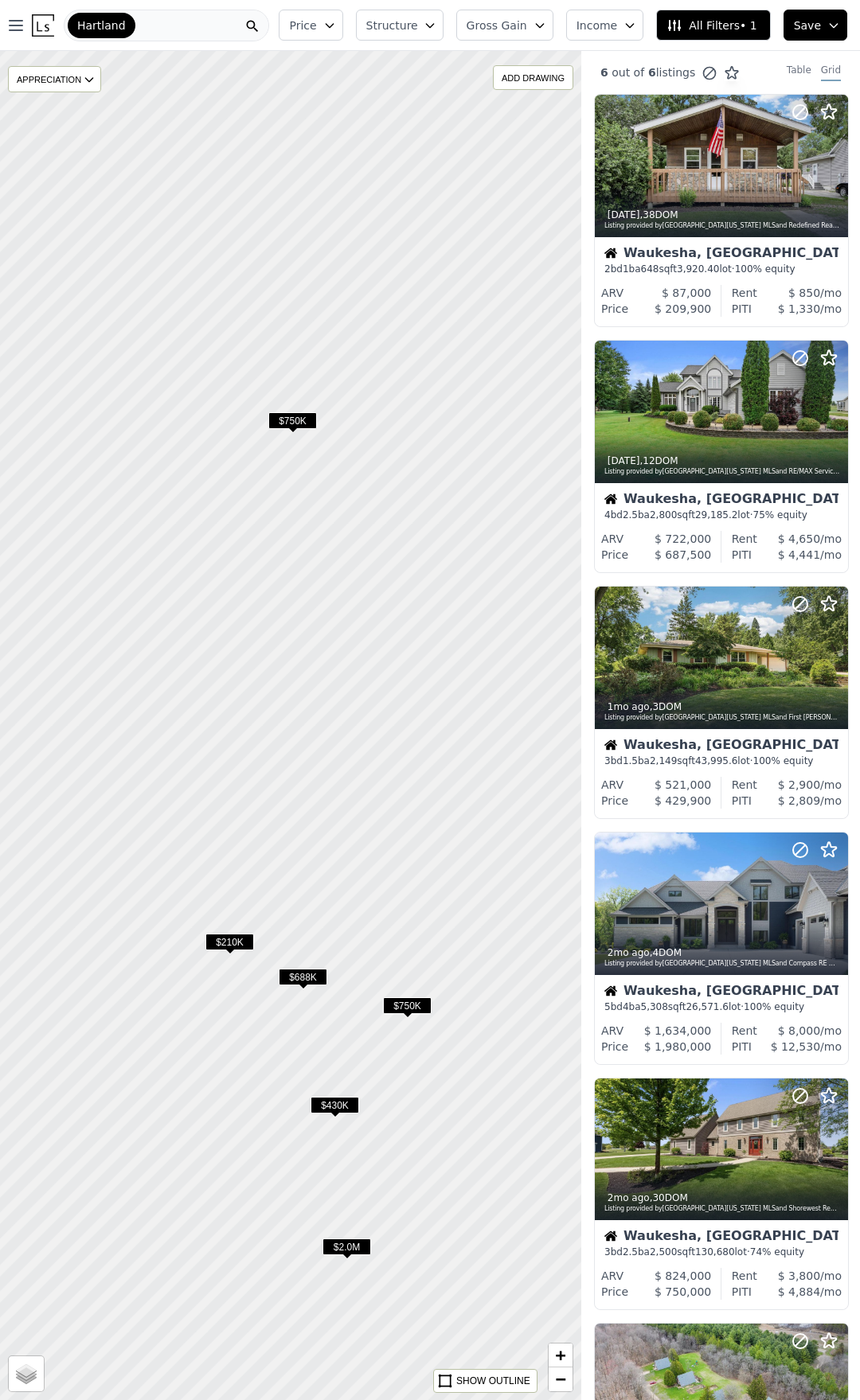
drag, startPoint x: 232, startPoint y: 807, endPoint x: 240, endPoint y: 922, distance: 115.3
click at [233, 951] on div at bounding box center [291, 725] width 698 height 1619
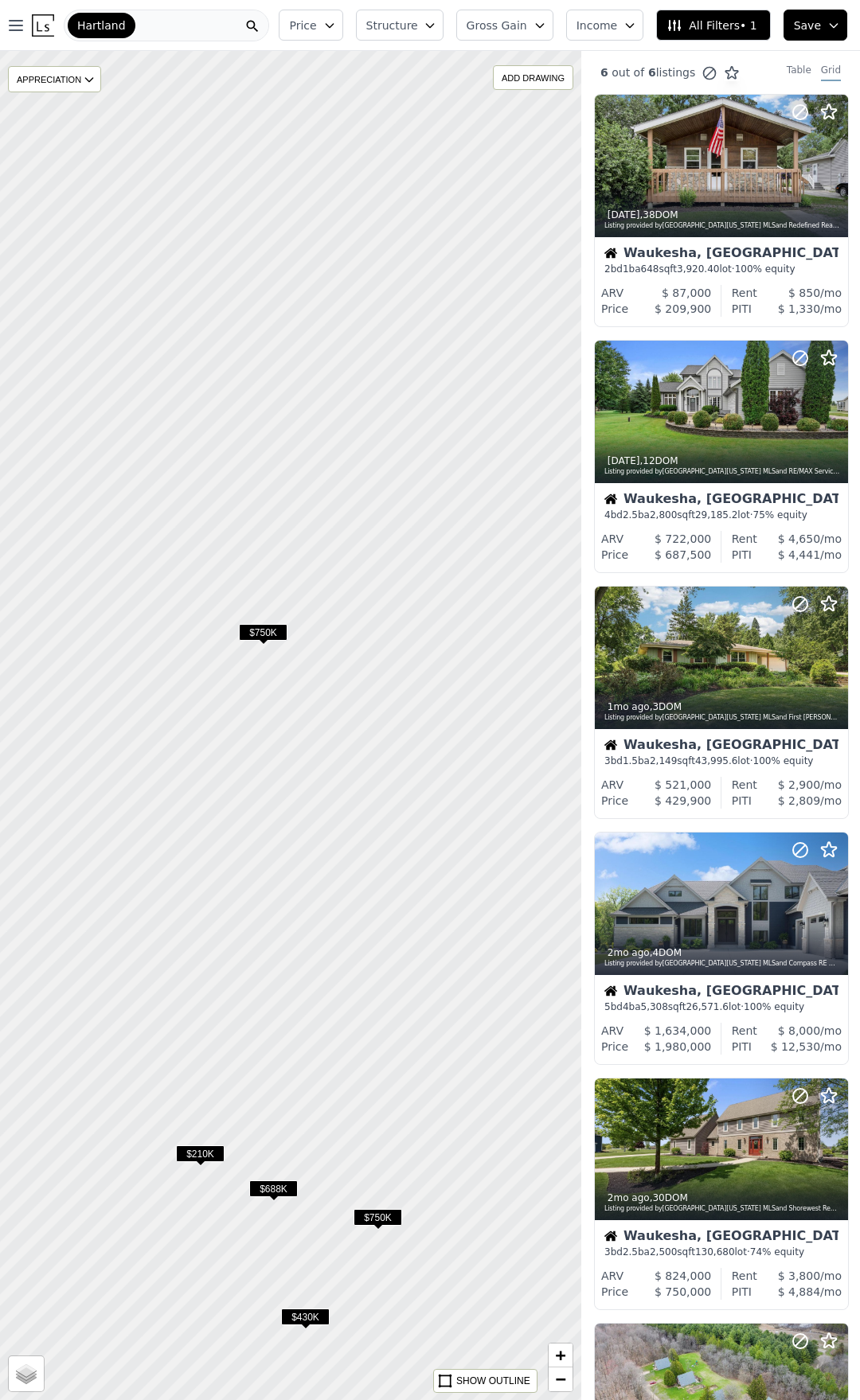
drag, startPoint x: 289, startPoint y: 752, endPoint x: 273, endPoint y: 844, distance: 93.4
click at [273, 844] on div at bounding box center [290, 729] width 698 height 1619
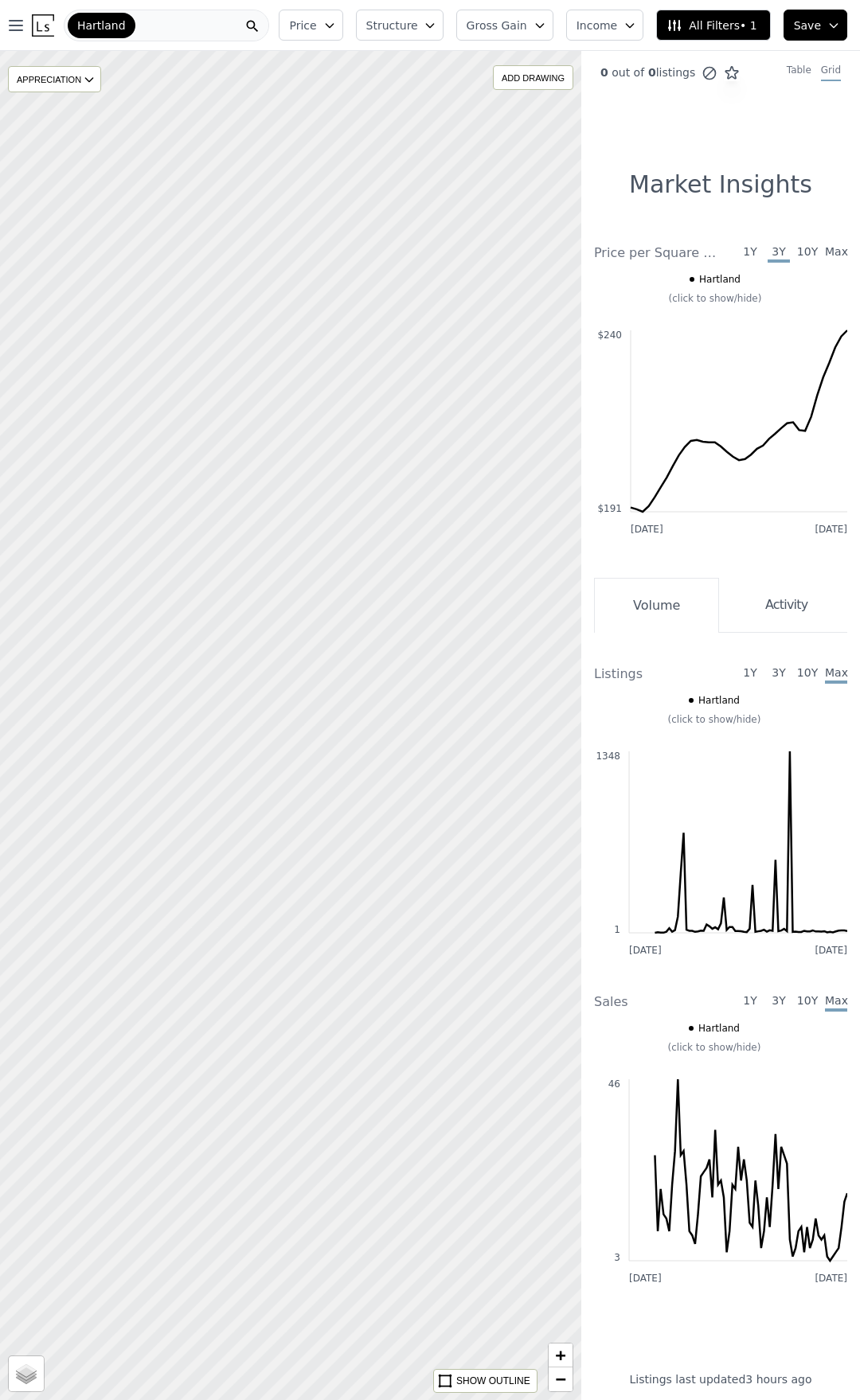
drag, startPoint x: 301, startPoint y: 738, endPoint x: 445, endPoint y: 834, distance: 173.1
click at [445, 834] on div at bounding box center [291, 725] width 698 height 1619
drag, startPoint x: 309, startPoint y: 786, endPoint x: 387, endPoint y: 829, distance: 89.1
click at [387, 829] on div at bounding box center [291, 725] width 698 height 1619
click at [308, 654] on div at bounding box center [291, 725] width 698 height 1619
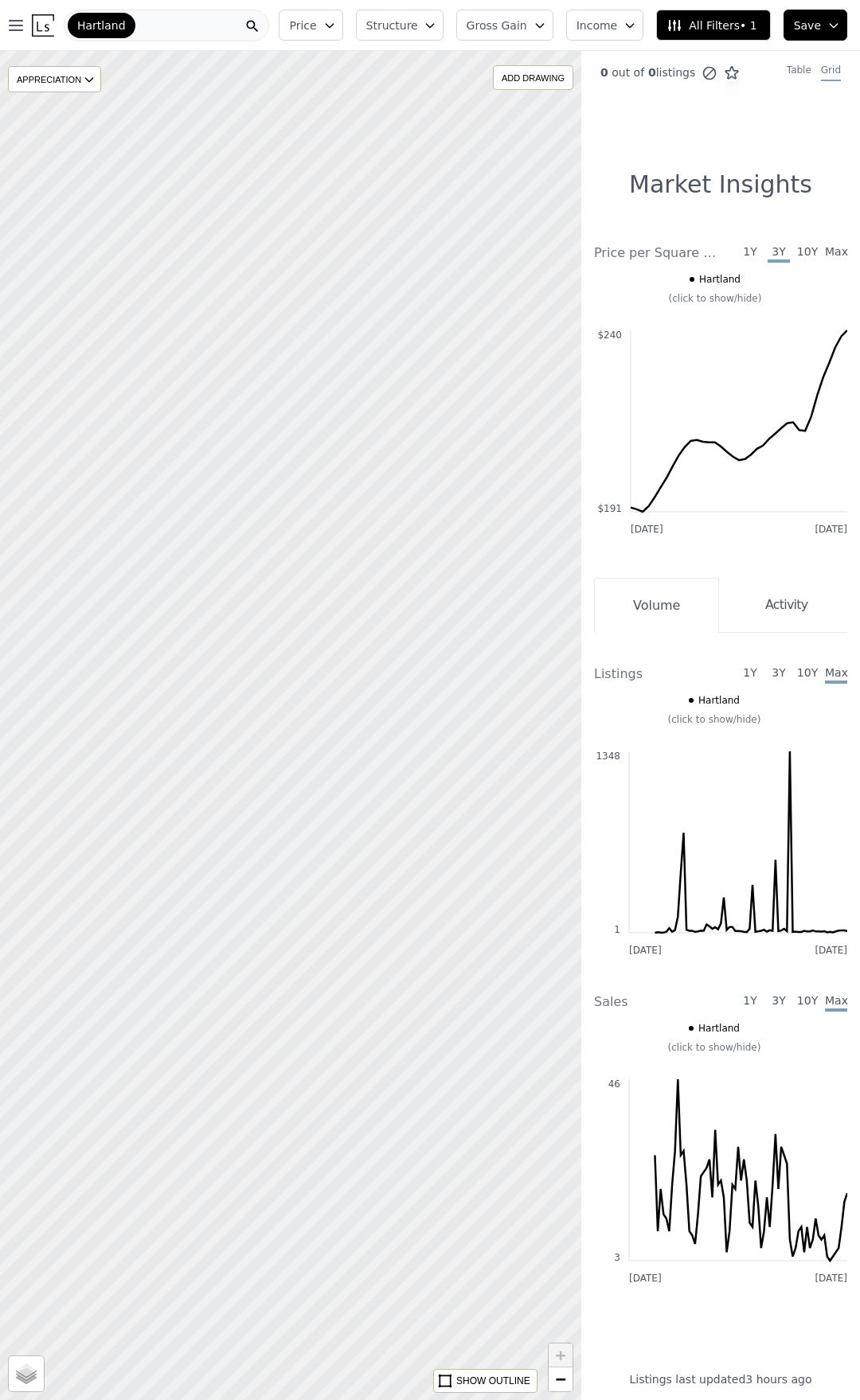
click at [326, 648] on div at bounding box center [291, 725] width 698 height 1619
click at [288, 655] on div at bounding box center [291, 725] width 698 height 1619
click at [544, 77] on div "ADD DRAWING" at bounding box center [534, 77] width 79 height 23
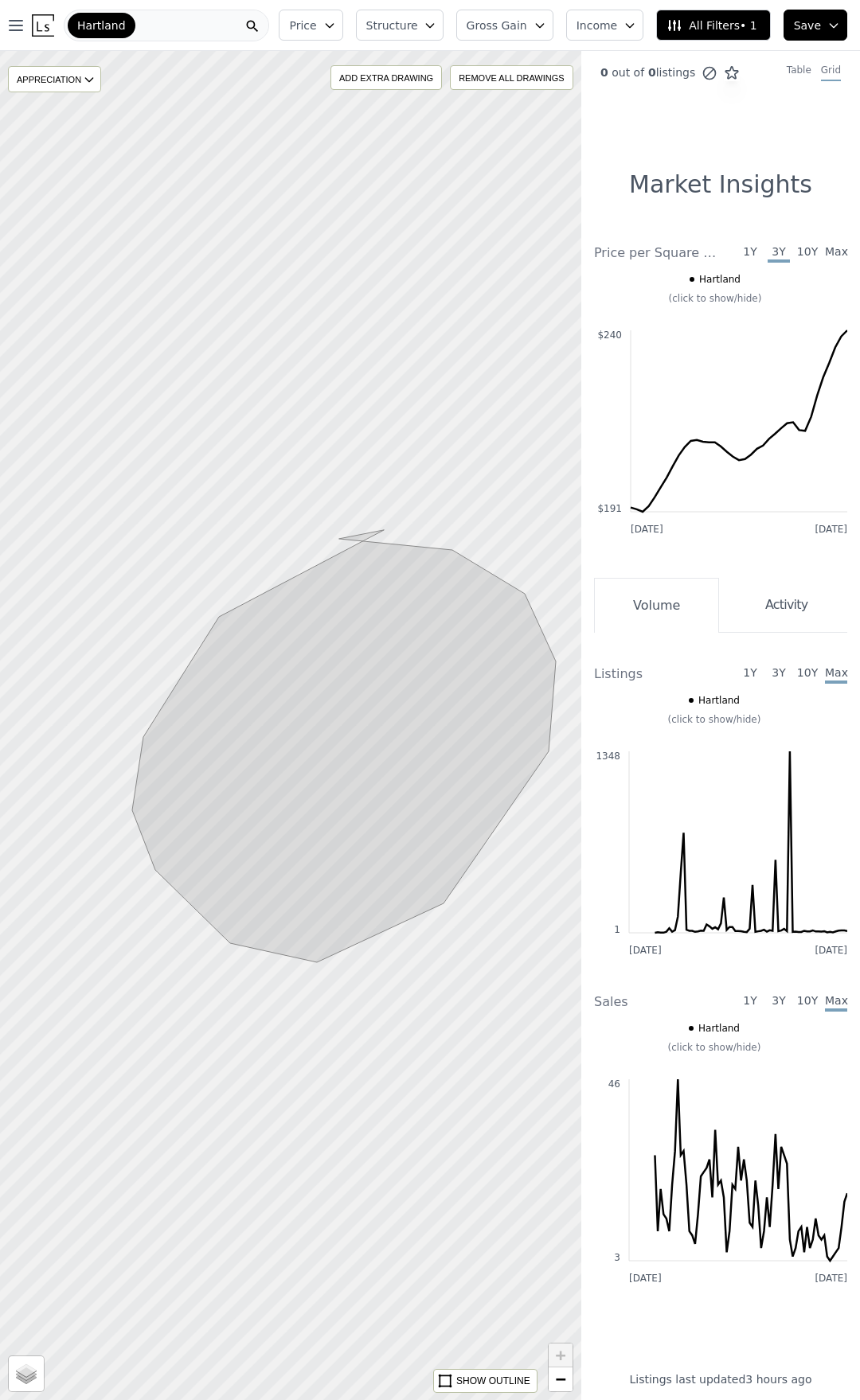
click at [765, 26] on button "All Filters • 1" at bounding box center [713, 25] width 114 height 31
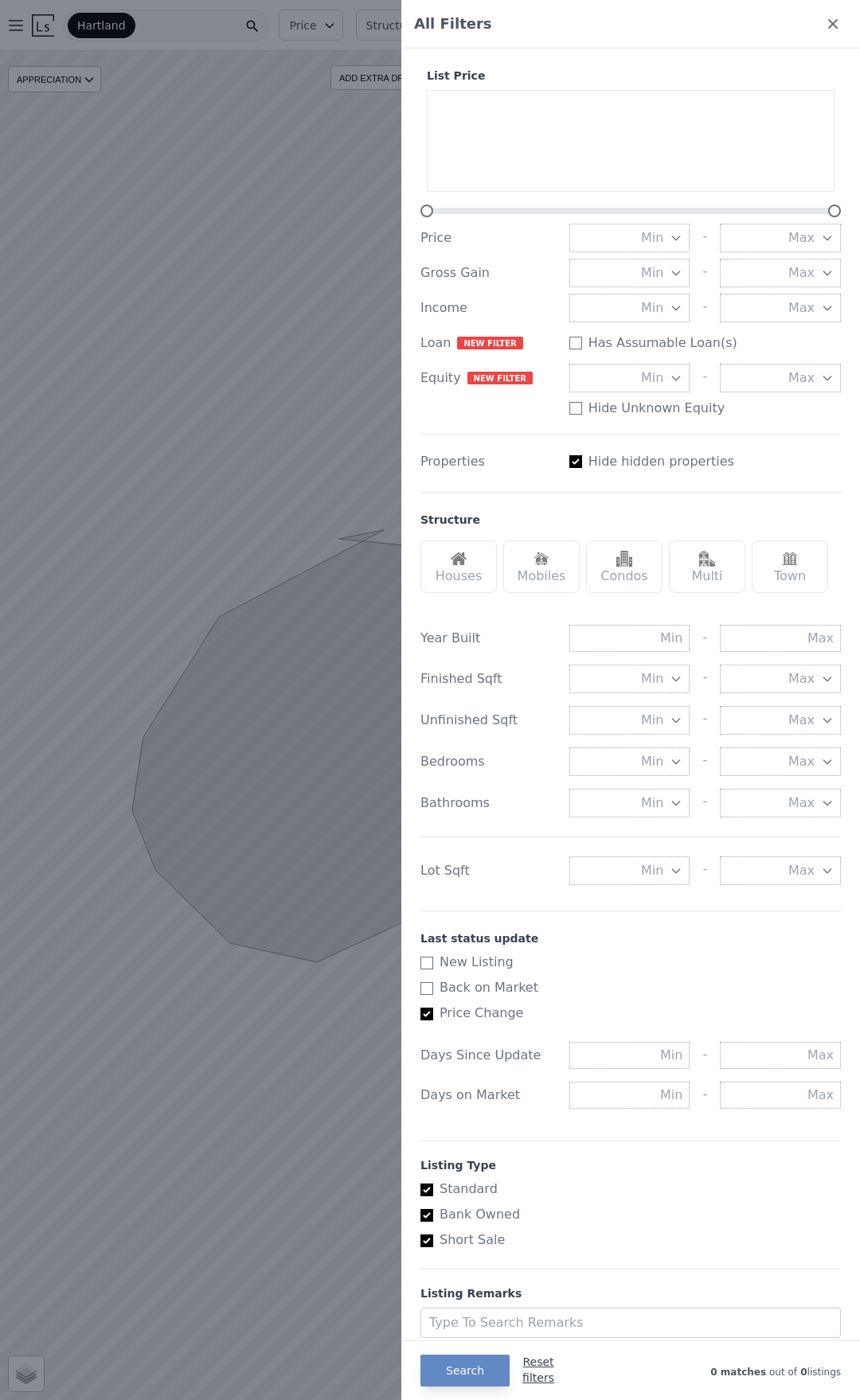
click at [533, 1369] on button "Reset filters" at bounding box center [539, 1370] width 32 height 32
checkbox input "true"
click at [454, 1375] on button "Search" at bounding box center [465, 1371] width 89 height 32
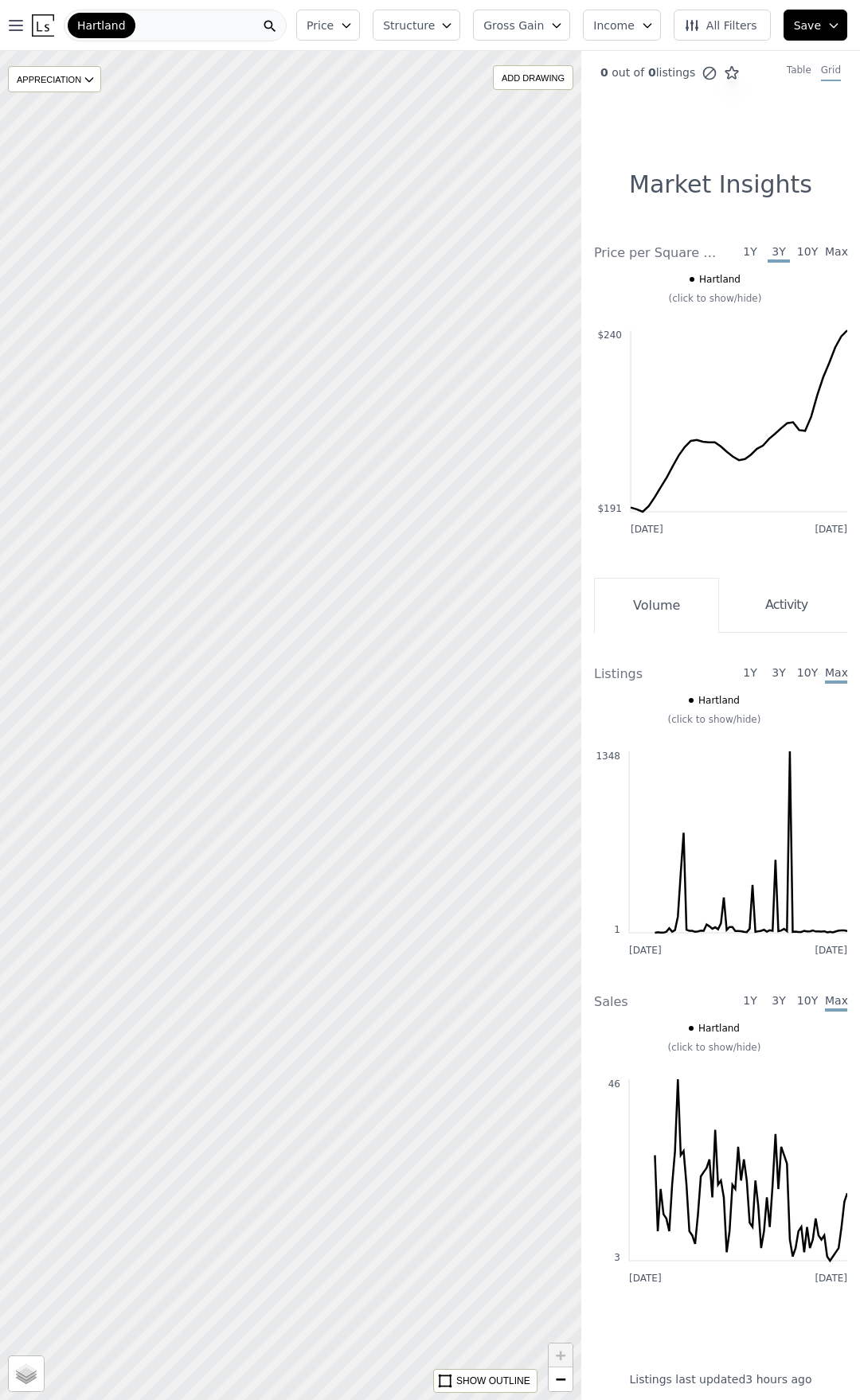
drag, startPoint x: 361, startPoint y: 1047, endPoint x: 359, endPoint y: 935, distance: 112.0
click at [359, 937] on div at bounding box center [291, 725] width 698 height 1619
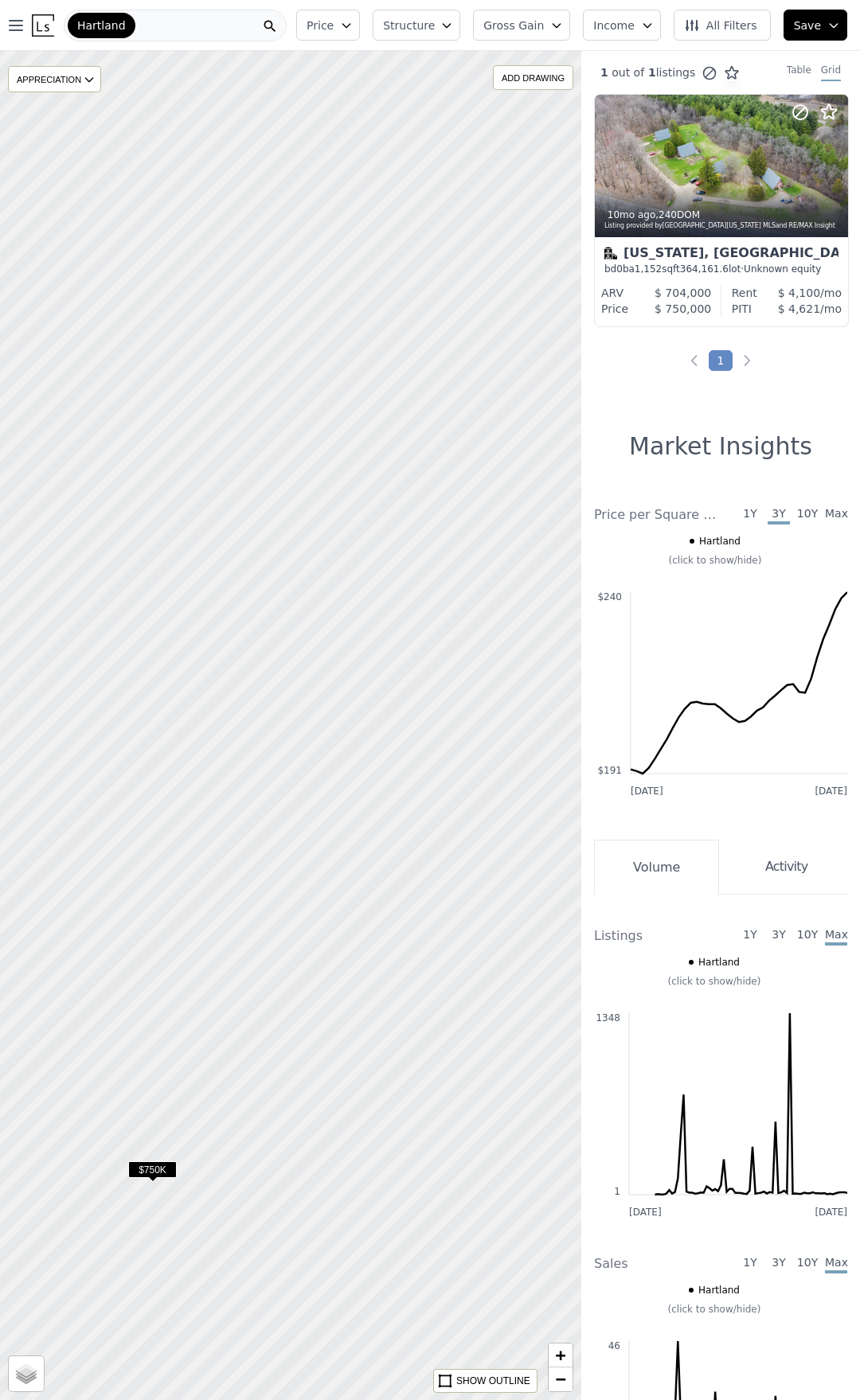
click at [157, 1165] on span "$750K" at bounding box center [152, 1170] width 48 height 17
click at [35, 1377] on span "Satellite" at bounding box center [44, 1378] width 37 height 12
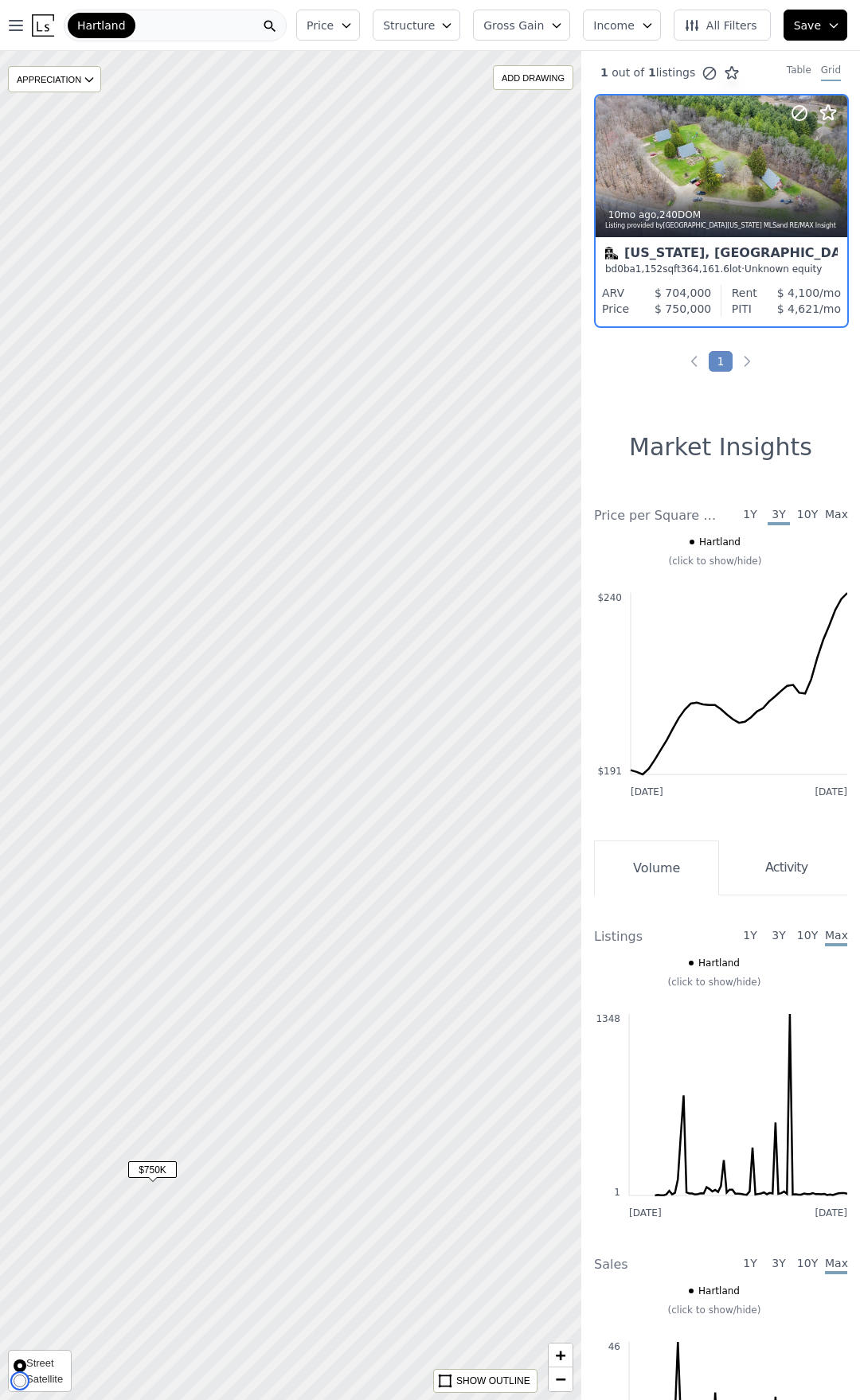
click at [27, 1377] on input "Satellite" at bounding box center [20, 1381] width 13 height 13
radio input "true"
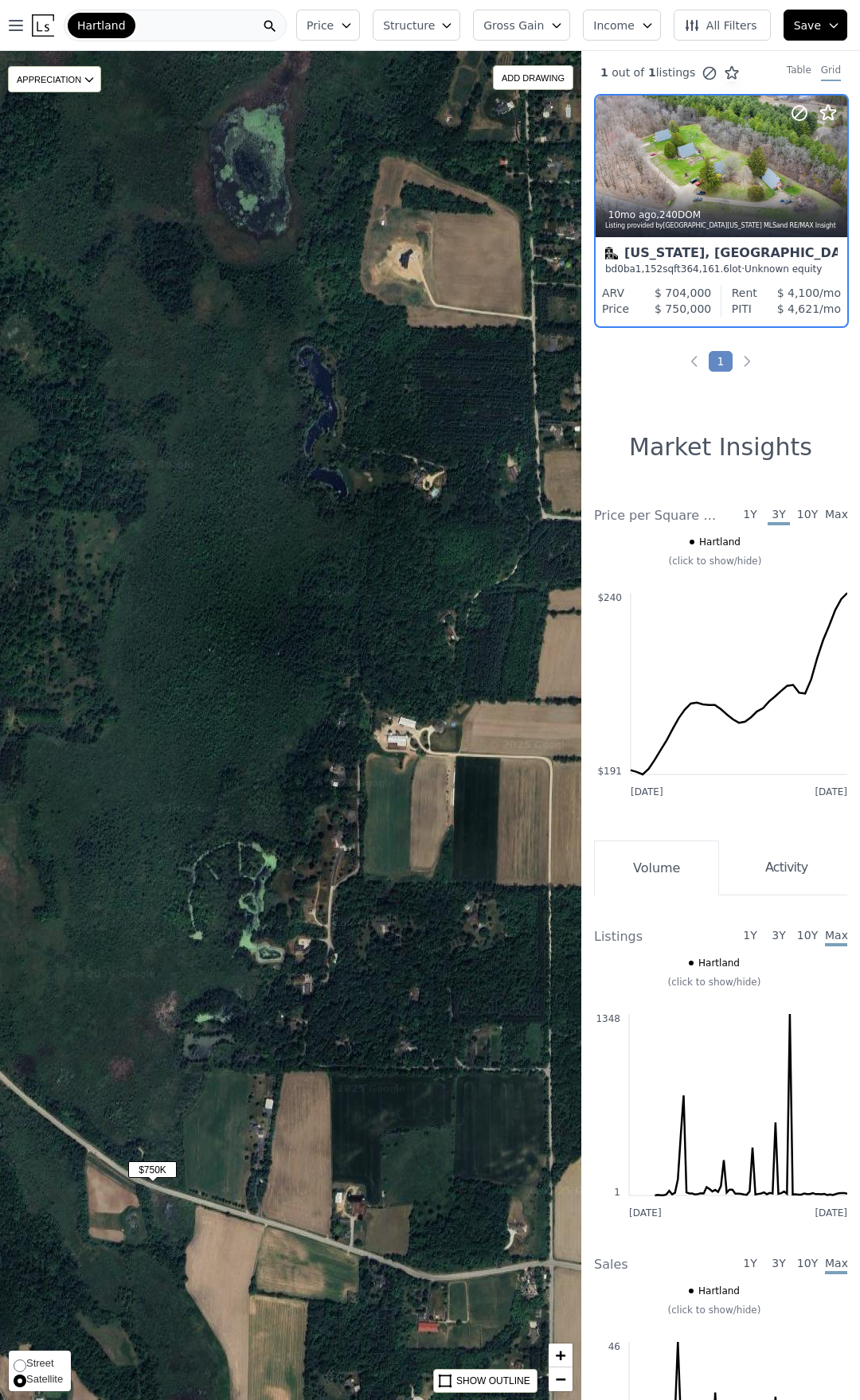
click at [33, 1358] on span "Street" at bounding box center [41, 1363] width 28 height 12
click at [27, 1359] on input "Street" at bounding box center [20, 1365] width 13 height 13
radio input "true"
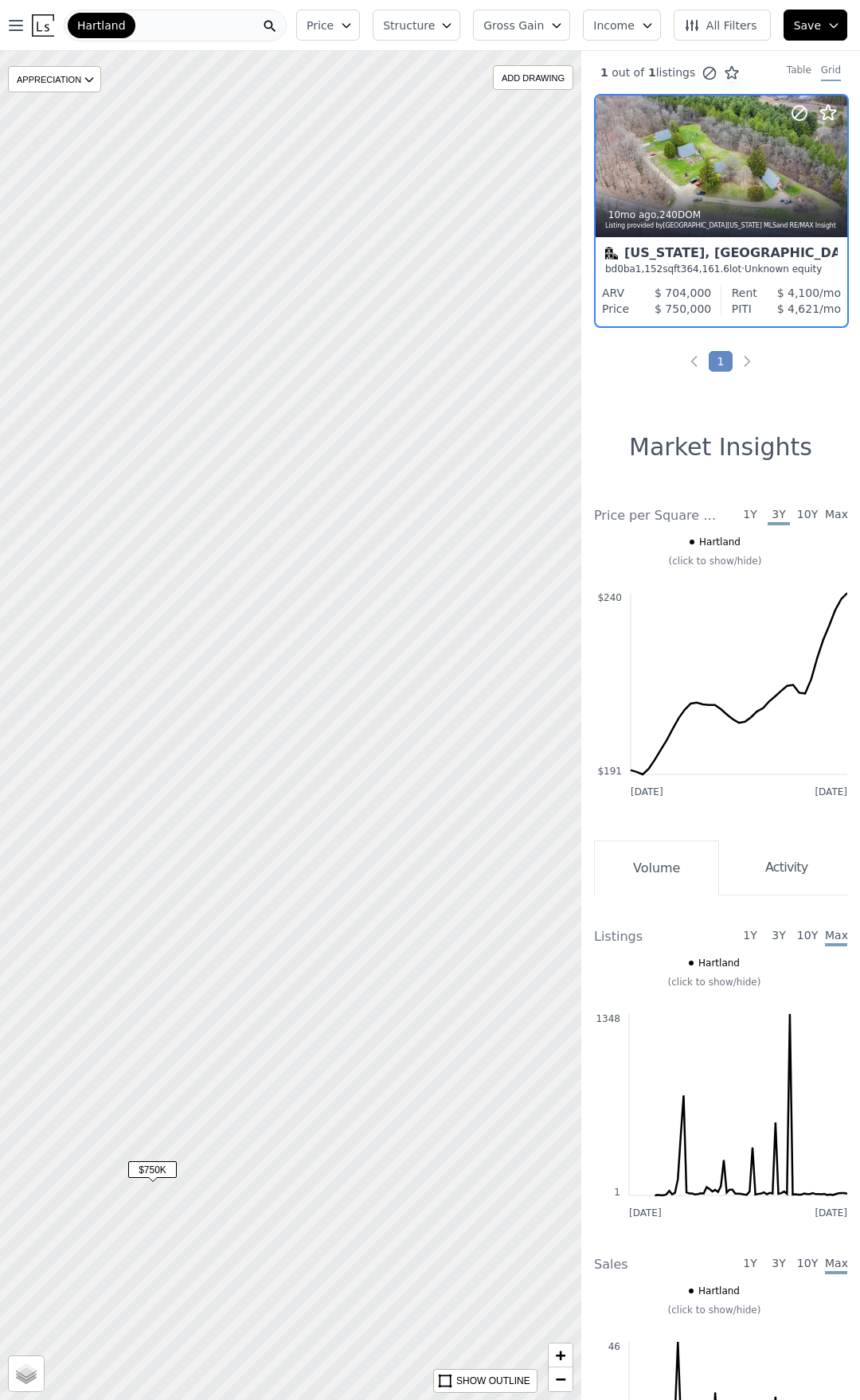
click at [351, 907] on div at bounding box center [291, 725] width 698 height 1619
click at [384, 820] on div at bounding box center [291, 725] width 698 height 1619
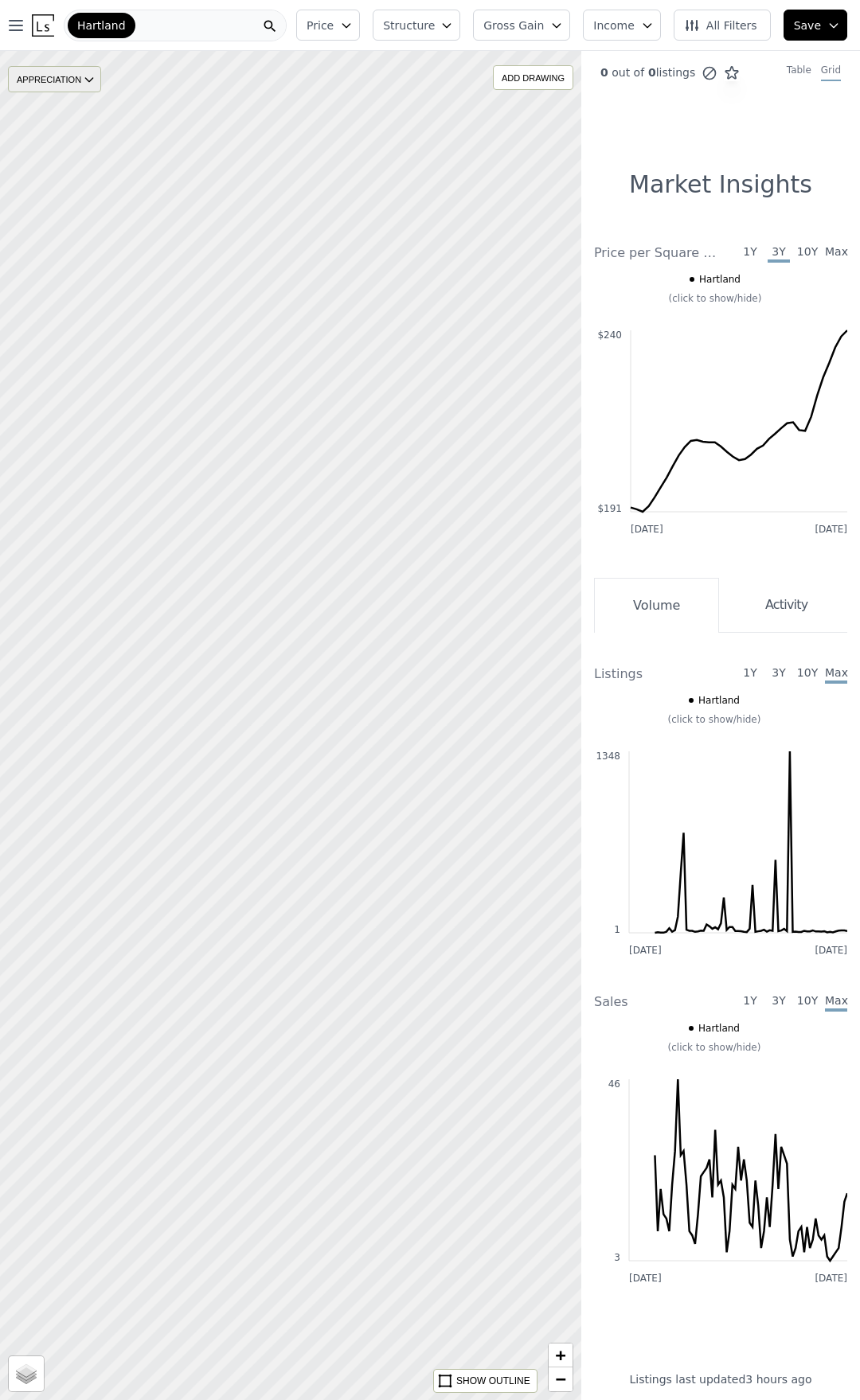
click at [91, 80] on icon at bounding box center [89, 79] width 13 height 13
click at [76, 101] on div "None" at bounding box center [67, 104] width 47 height 23
click at [316, 393] on div at bounding box center [291, 725] width 698 height 1619
click at [174, 21] on div "Hartland" at bounding box center [175, 26] width 223 height 32
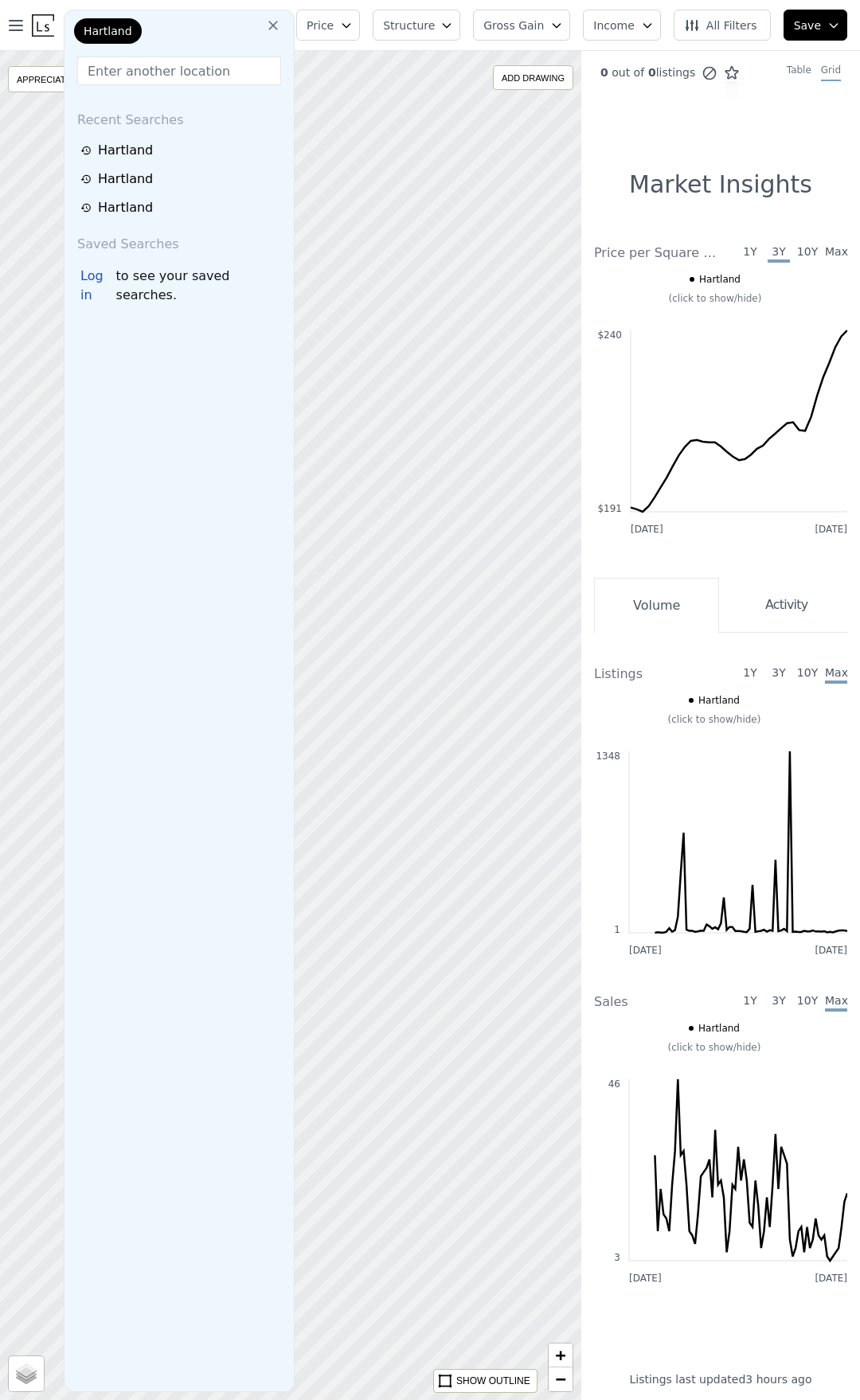
click at [281, 28] on icon at bounding box center [273, 26] width 16 height 16
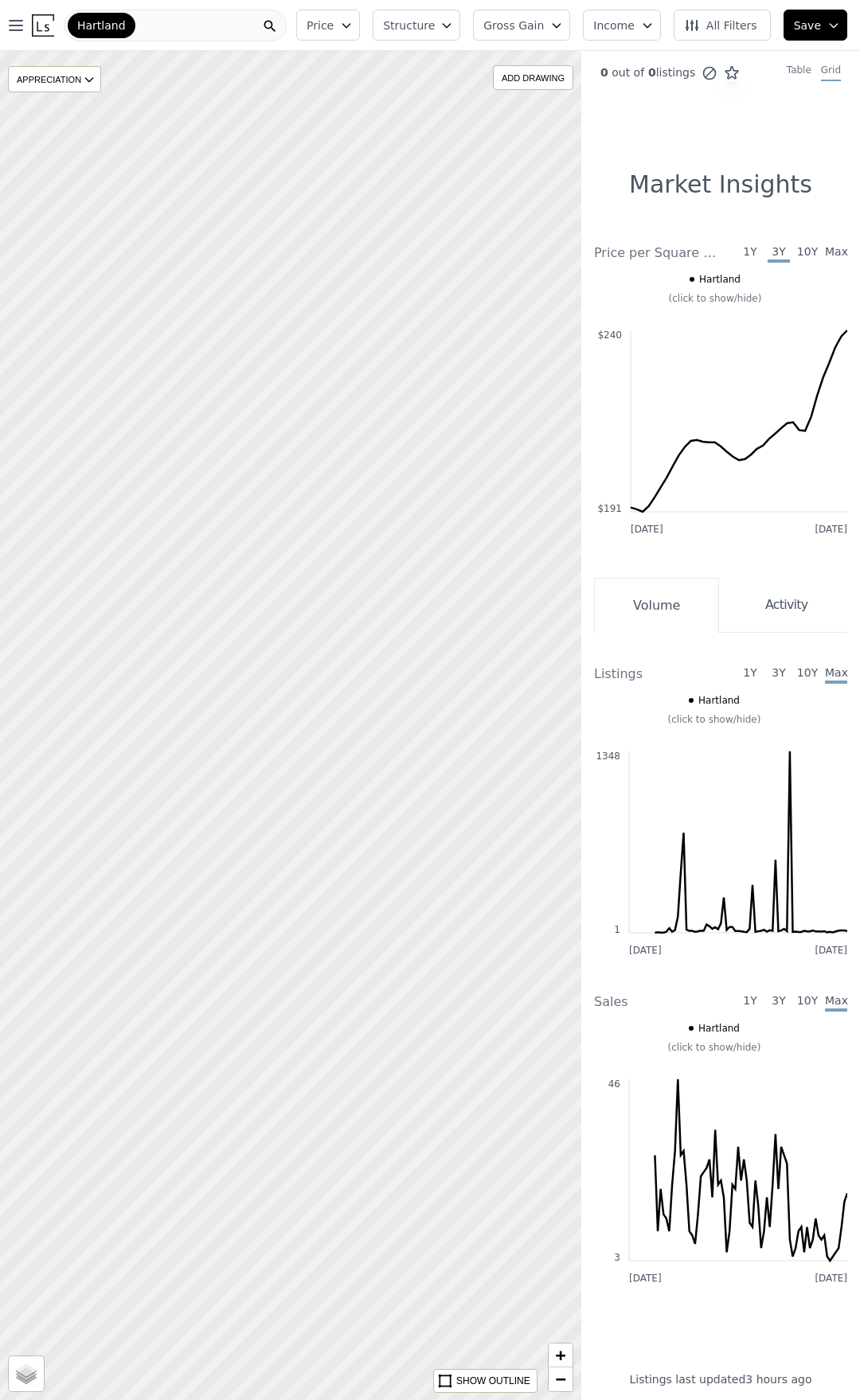
drag, startPoint x: 457, startPoint y: 516, endPoint x: 380, endPoint y: 576, distance: 97.6
click at [378, 576] on div at bounding box center [256, 753] width 698 height 1619
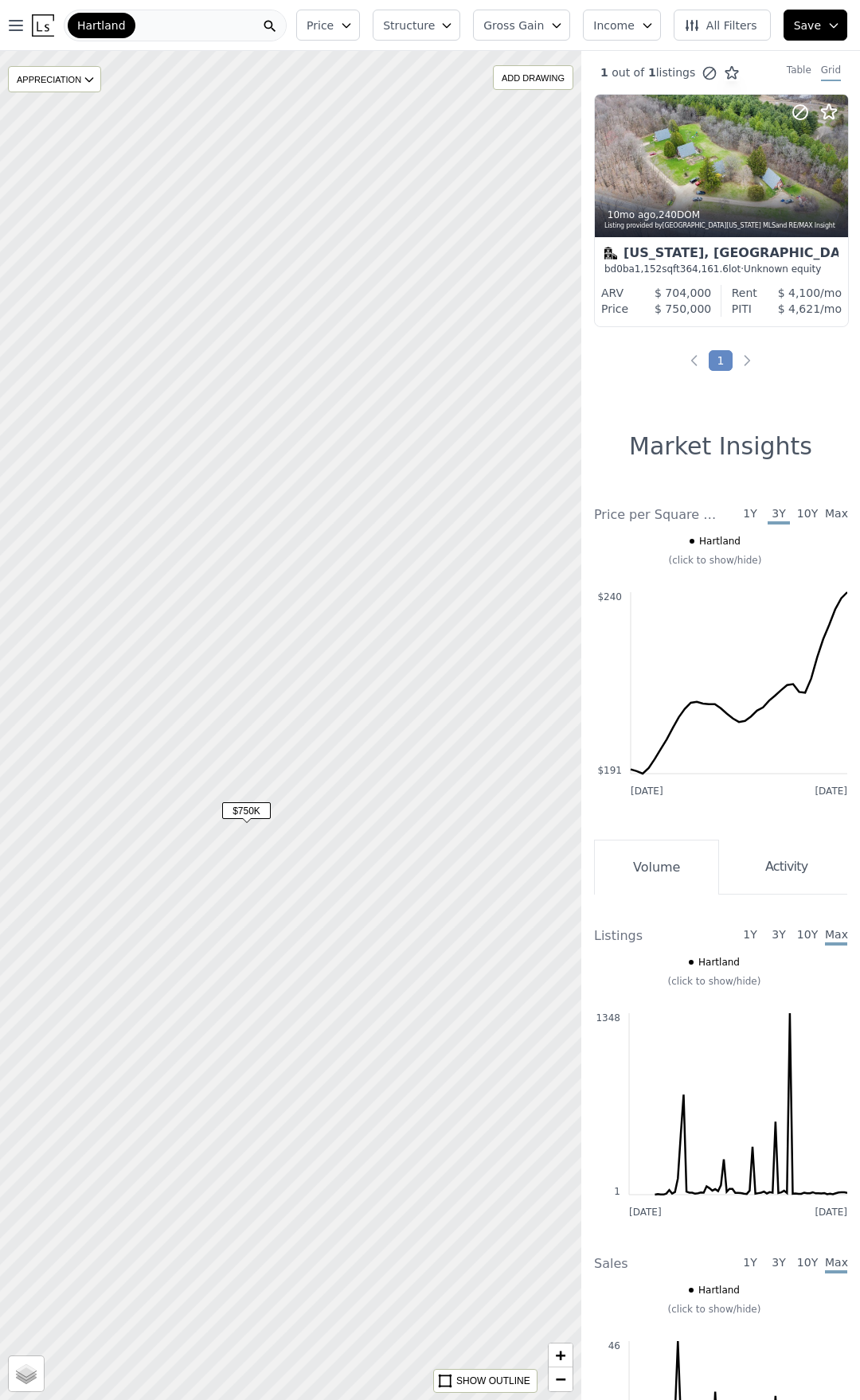
click at [412, 297] on div at bounding box center [291, 725] width 698 height 1619
drag, startPoint x: 425, startPoint y: 888, endPoint x: 267, endPoint y: 843, distance: 164.3
click at [267, 843] on div at bounding box center [291, 725] width 698 height 1619
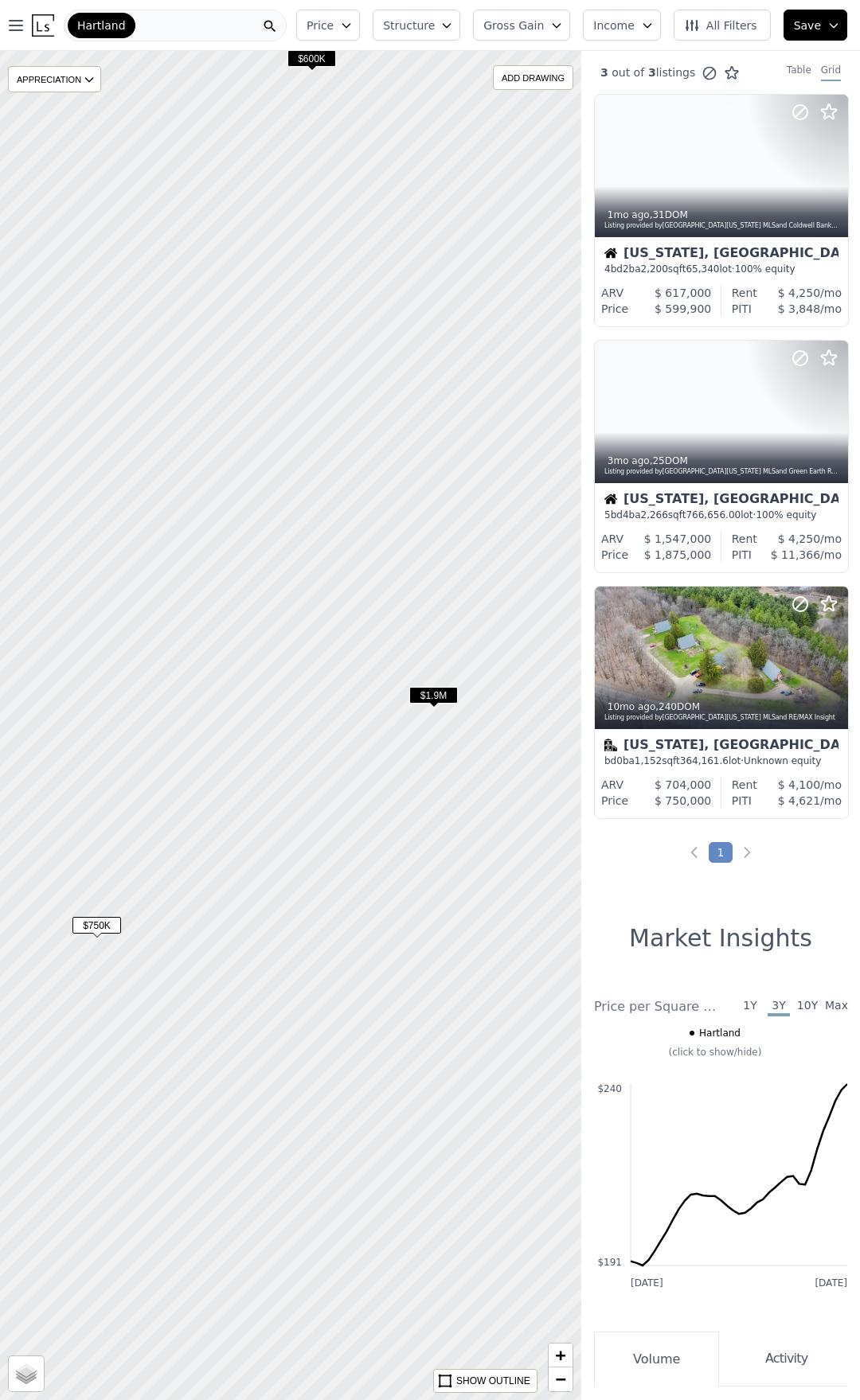
drag, startPoint x: 404, startPoint y: 824, endPoint x: 281, endPoint y: 817, distance: 123.2
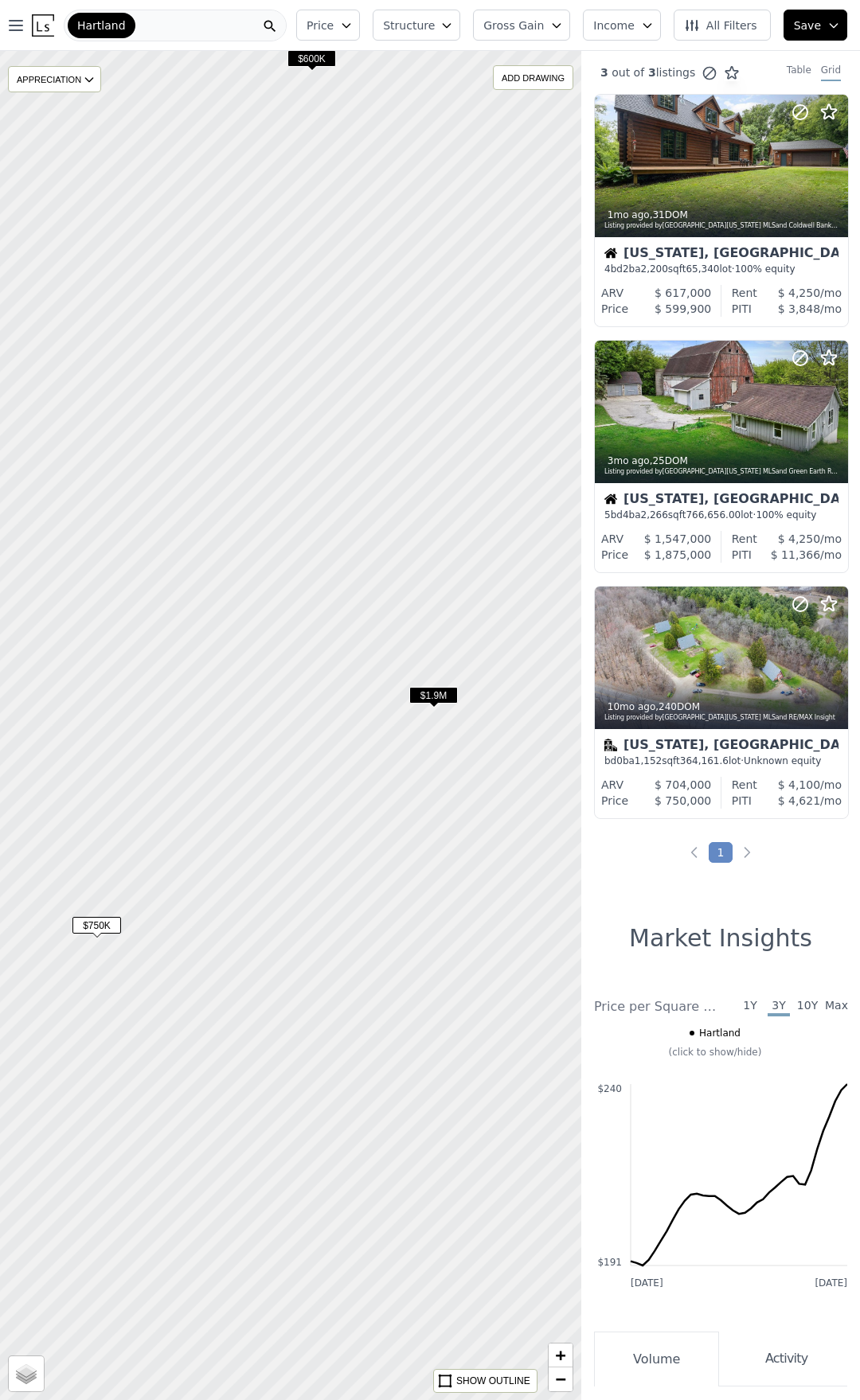
click at [281, 817] on div at bounding box center [291, 725] width 698 height 1619
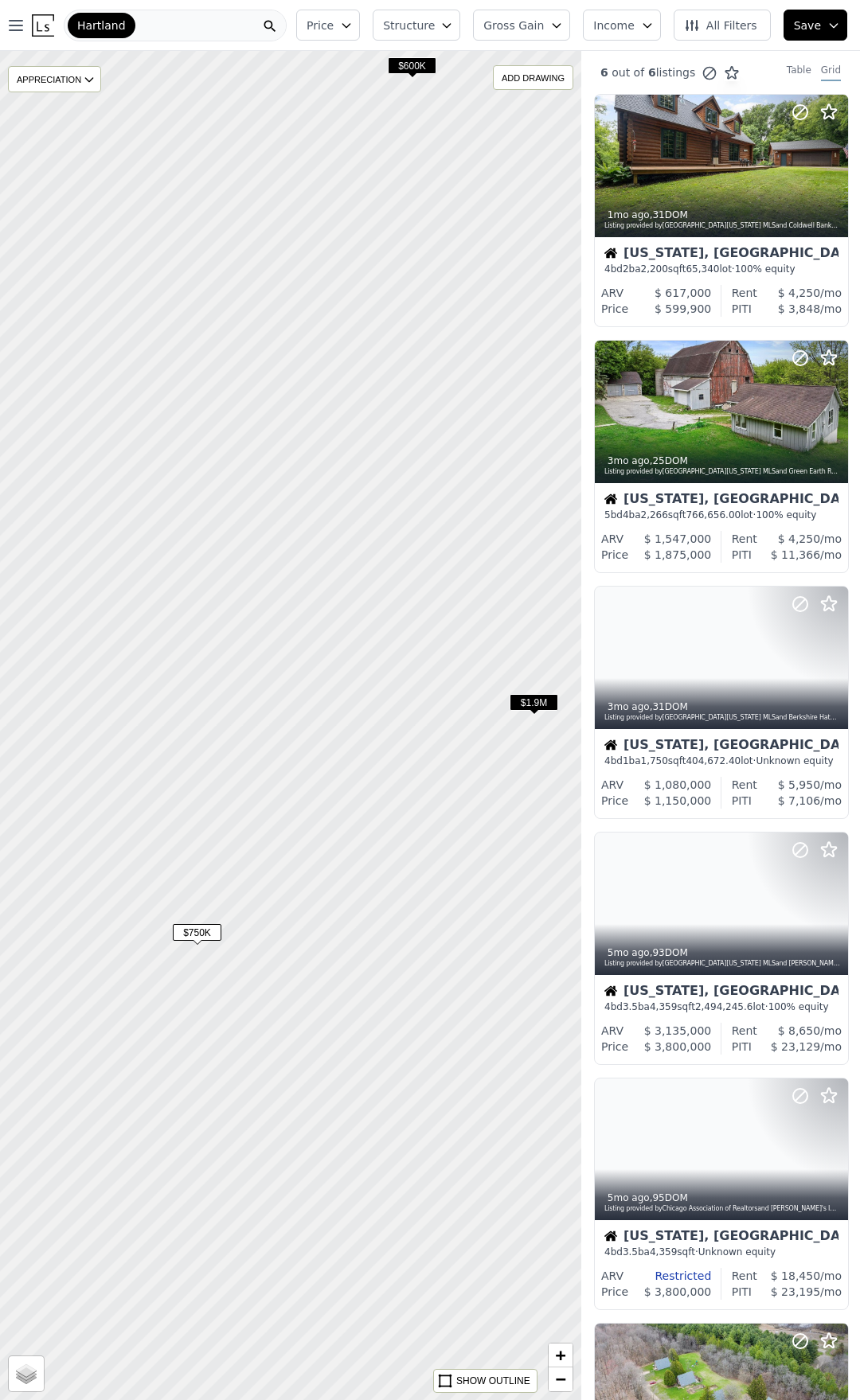
drag, startPoint x: 141, startPoint y: 813, endPoint x: 302, endPoint y: 827, distance: 161.6
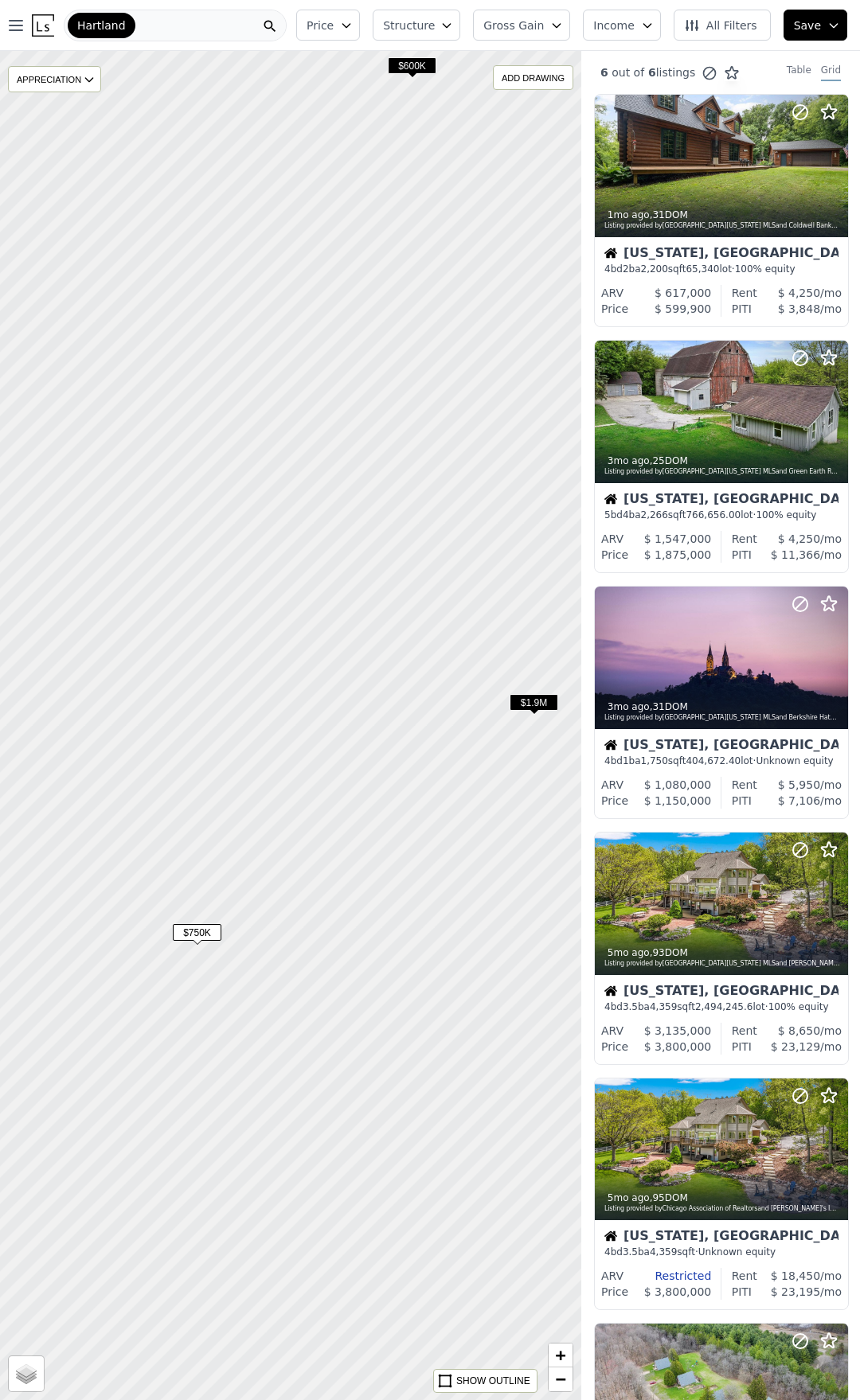
click at [302, 827] on div at bounding box center [298, 725] width 698 height 1619
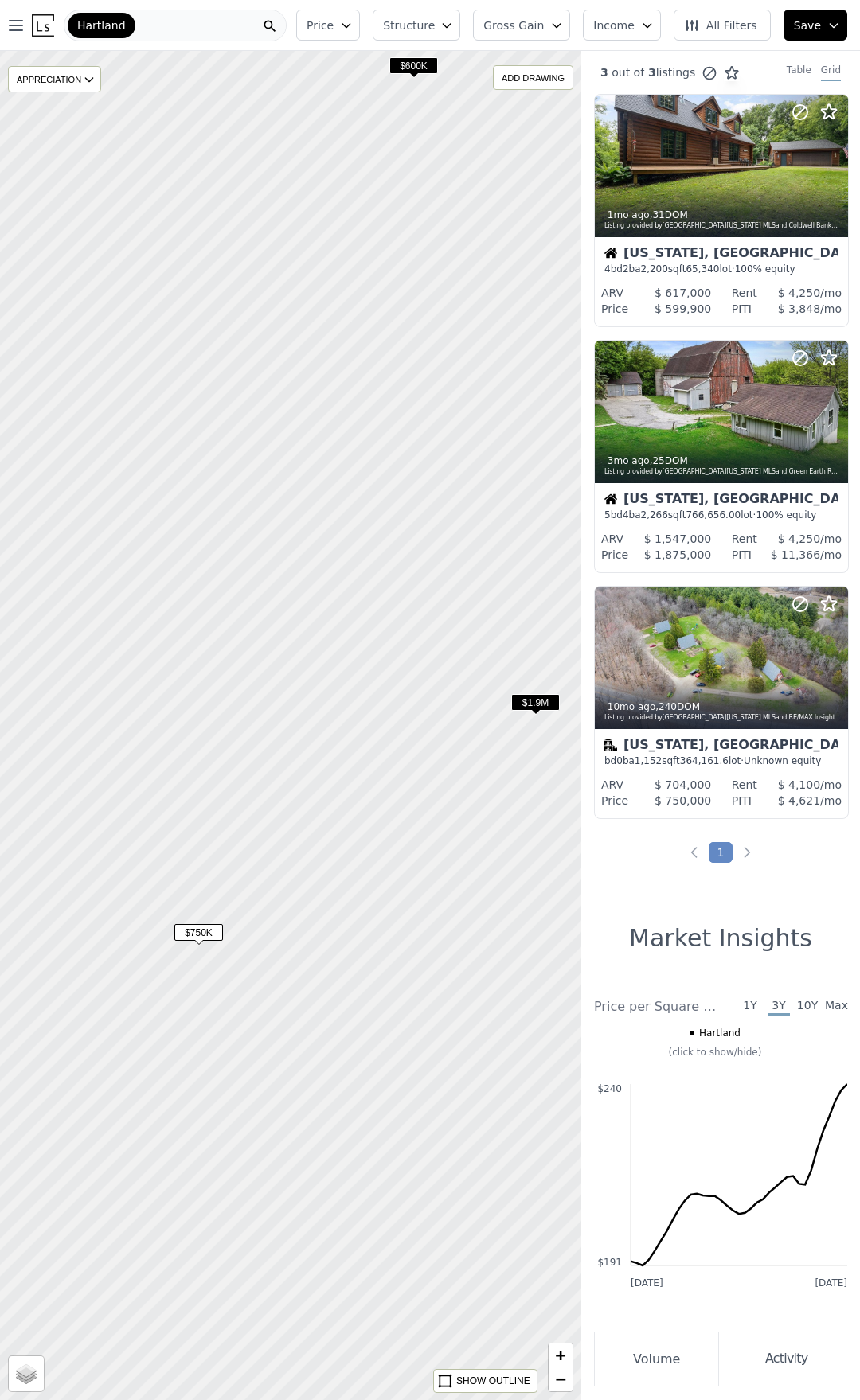
click at [811, 20] on span "Save" at bounding box center [807, 26] width 27 height 16
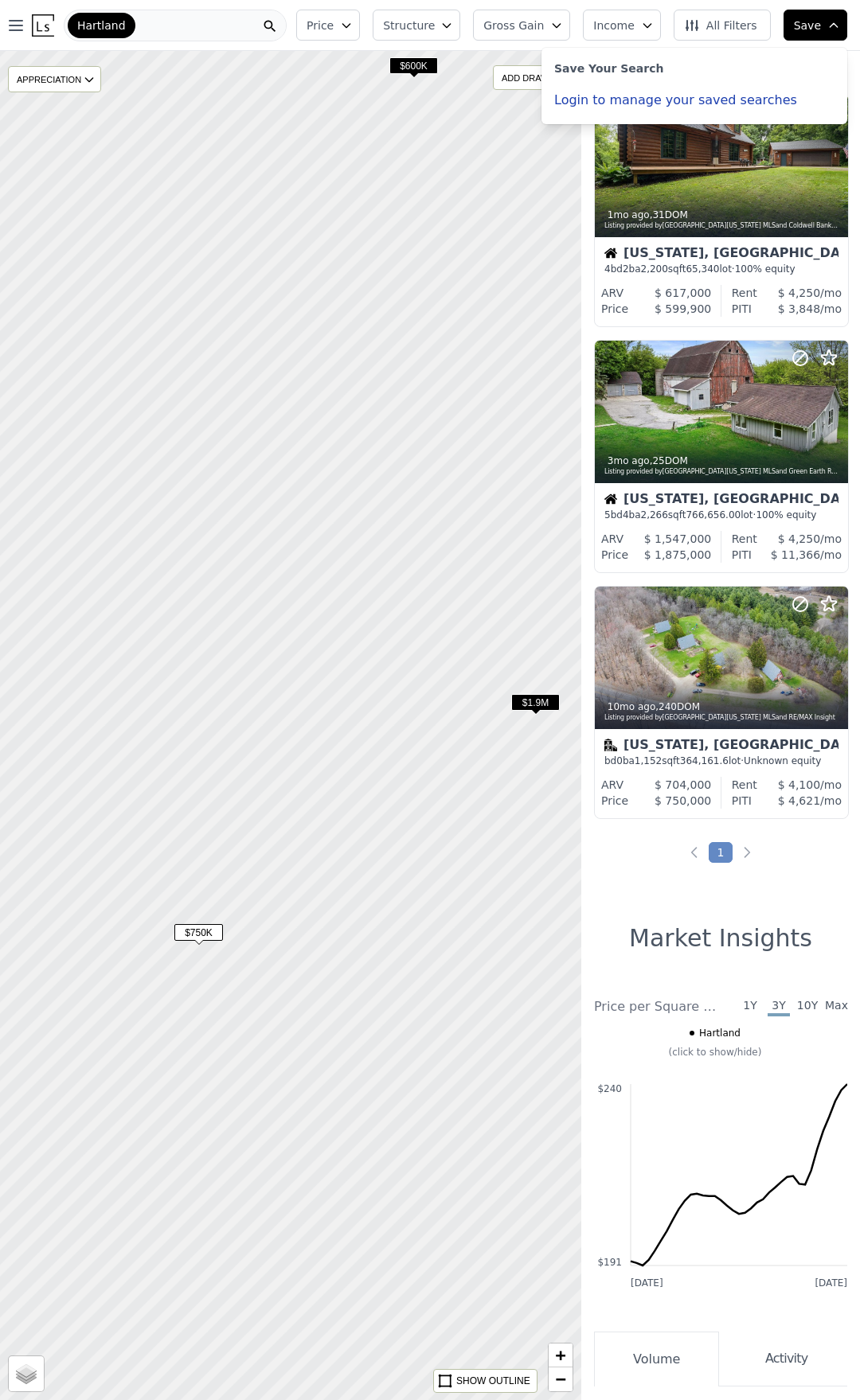
click at [811, 20] on span "Save" at bounding box center [807, 26] width 27 height 16
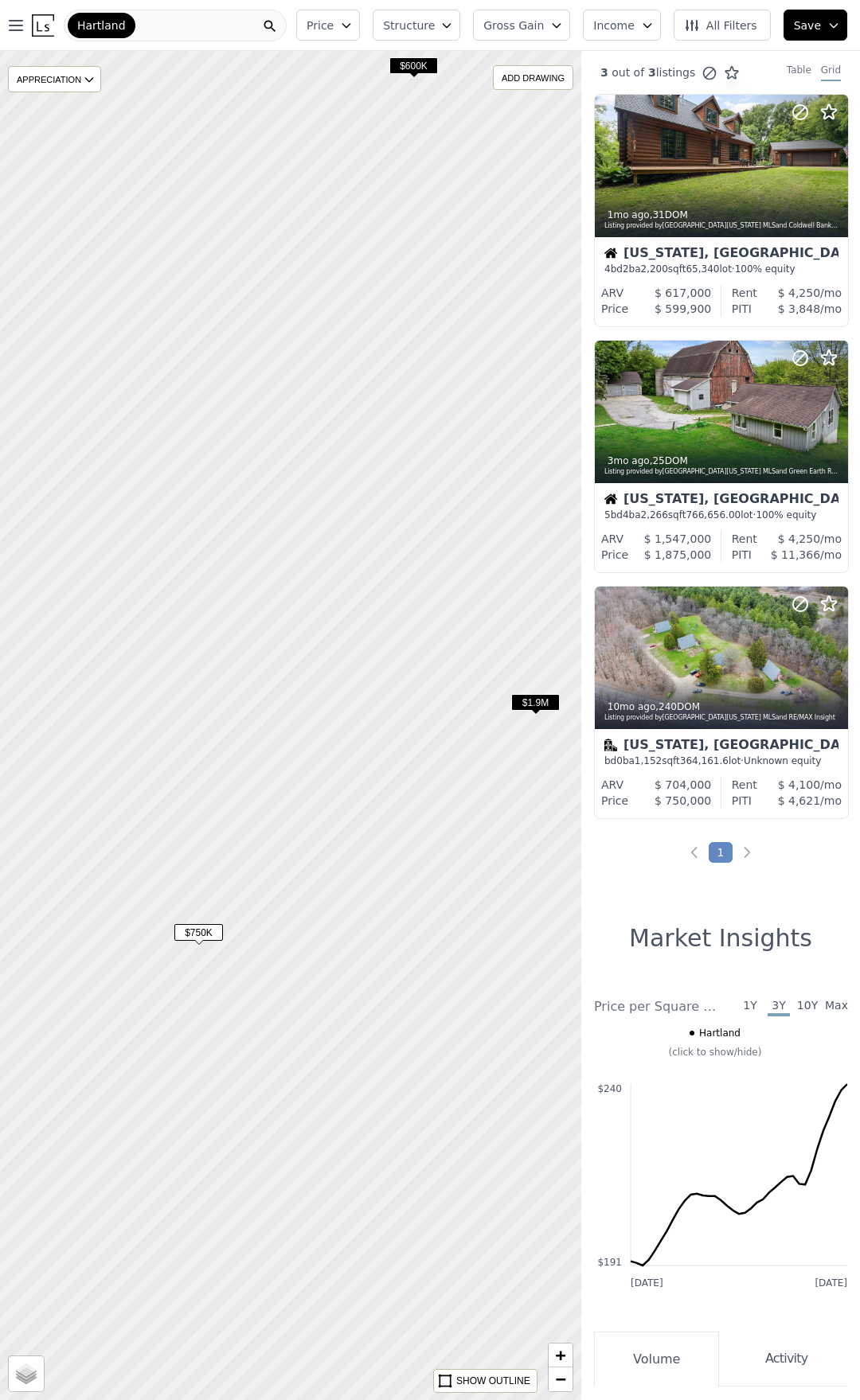
click at [86, 20] on span "Hartland" at bounding box center [101, 26] width 48 height 16
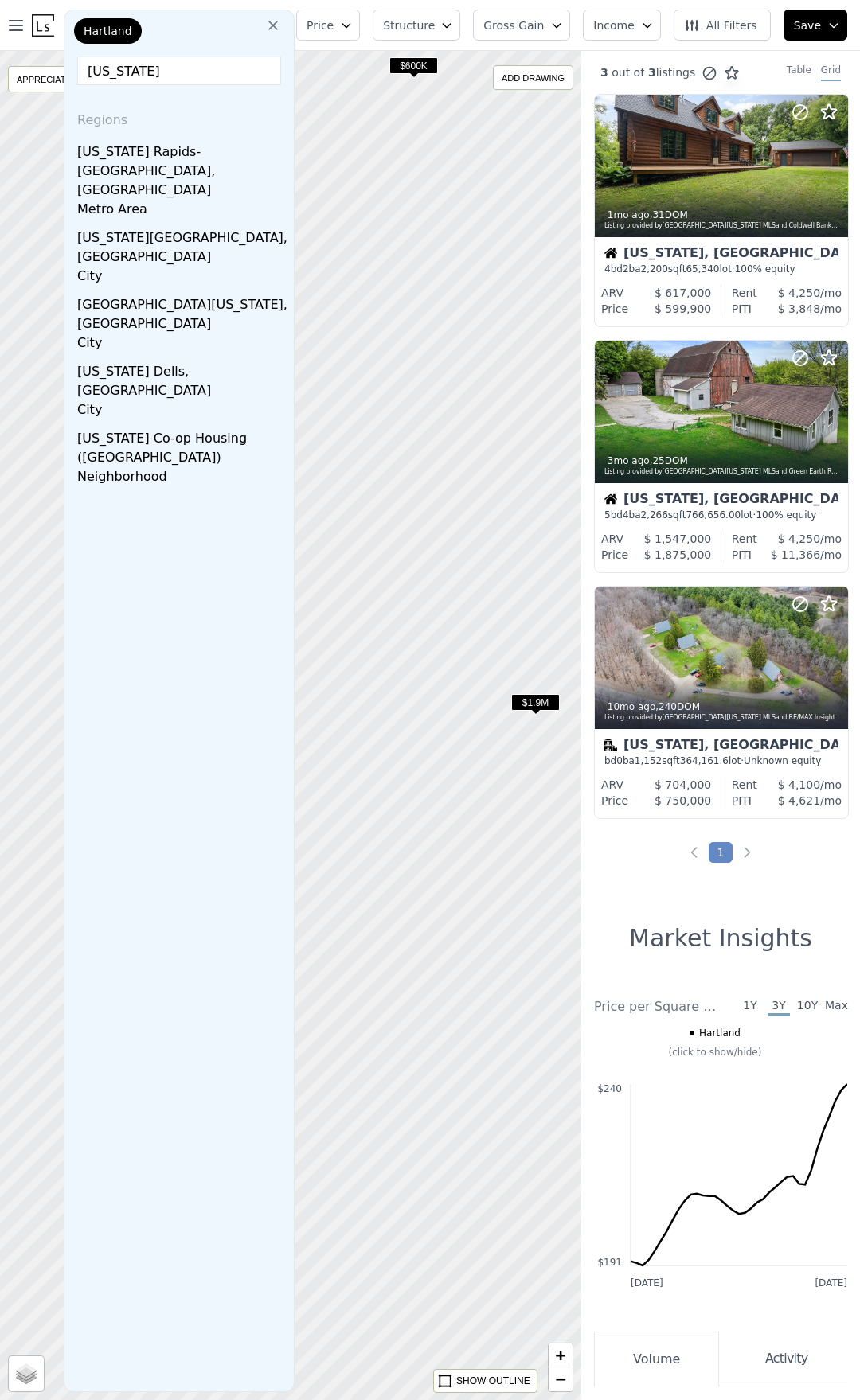
type input "[US_STATE]"
click at [281, 20] on icon at bounding box center [273, 26] width 16 height 16
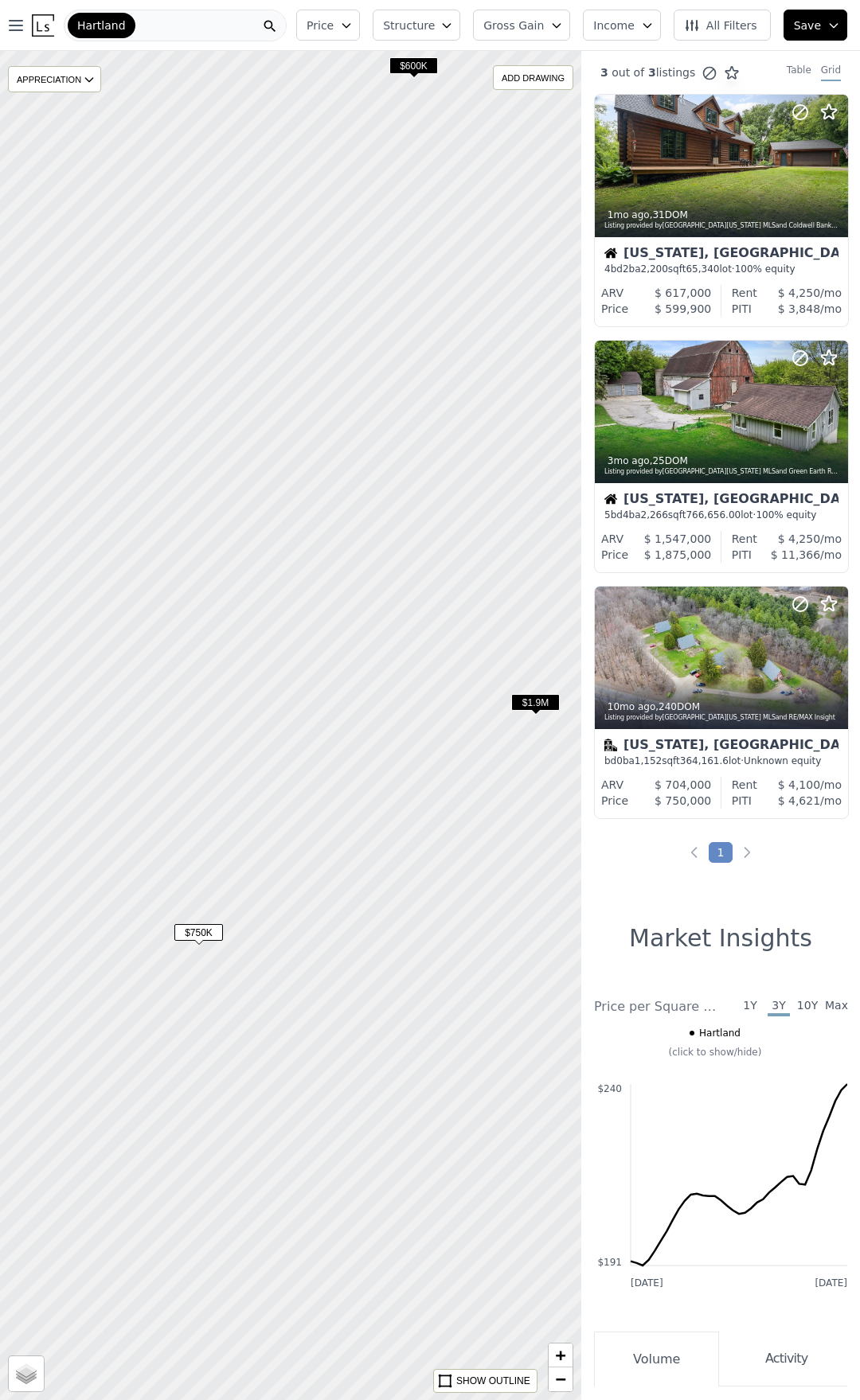
click at [187, 25] on div "Hartland" at bounding box center [175, 26] width 223 height 32
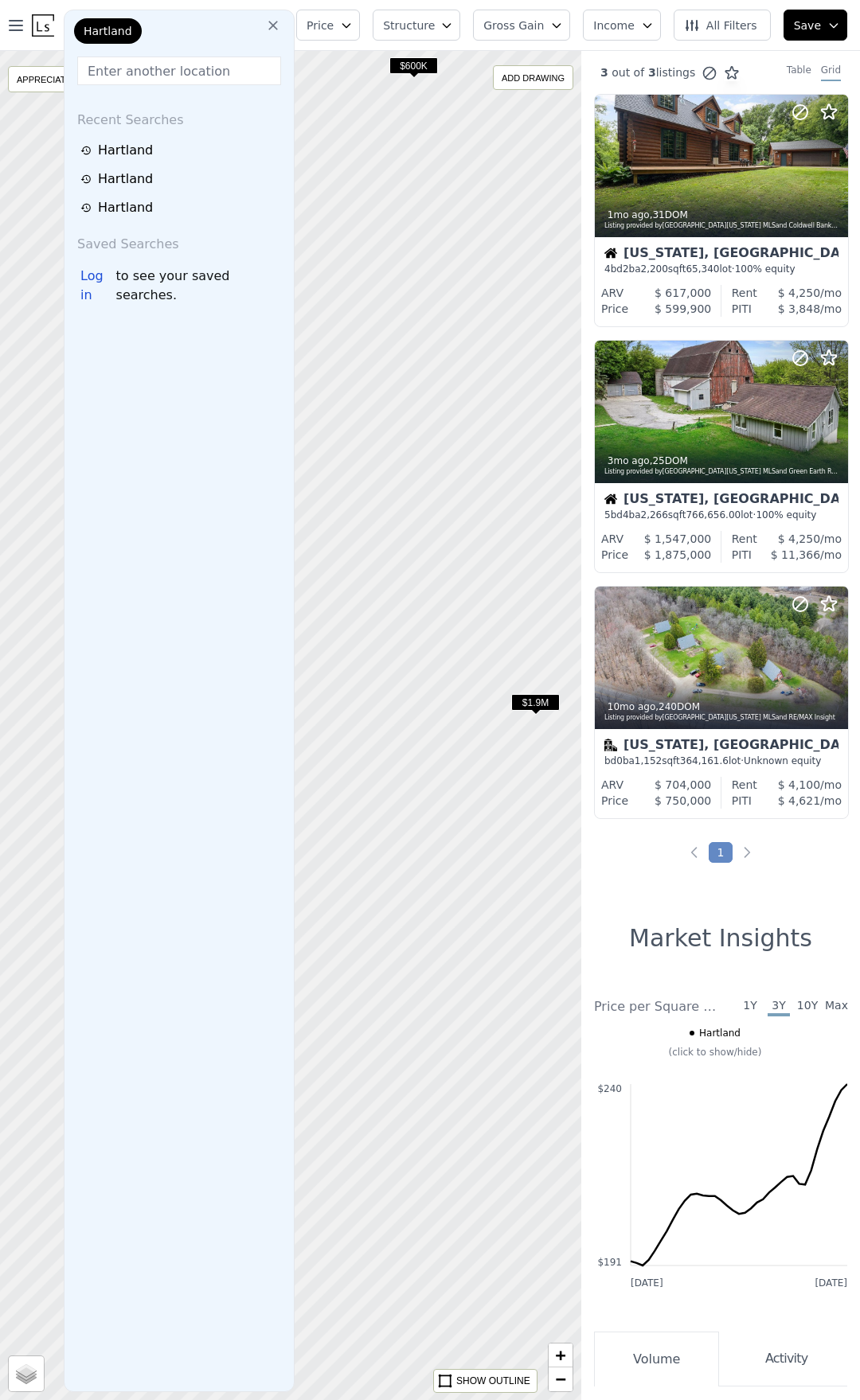
click at [174, 25] on div "Hartland" at bounding box center [150, 35] width 159 height 32
click at [281, 21] on icon at bounding box center [273, 26] width 16 height 16
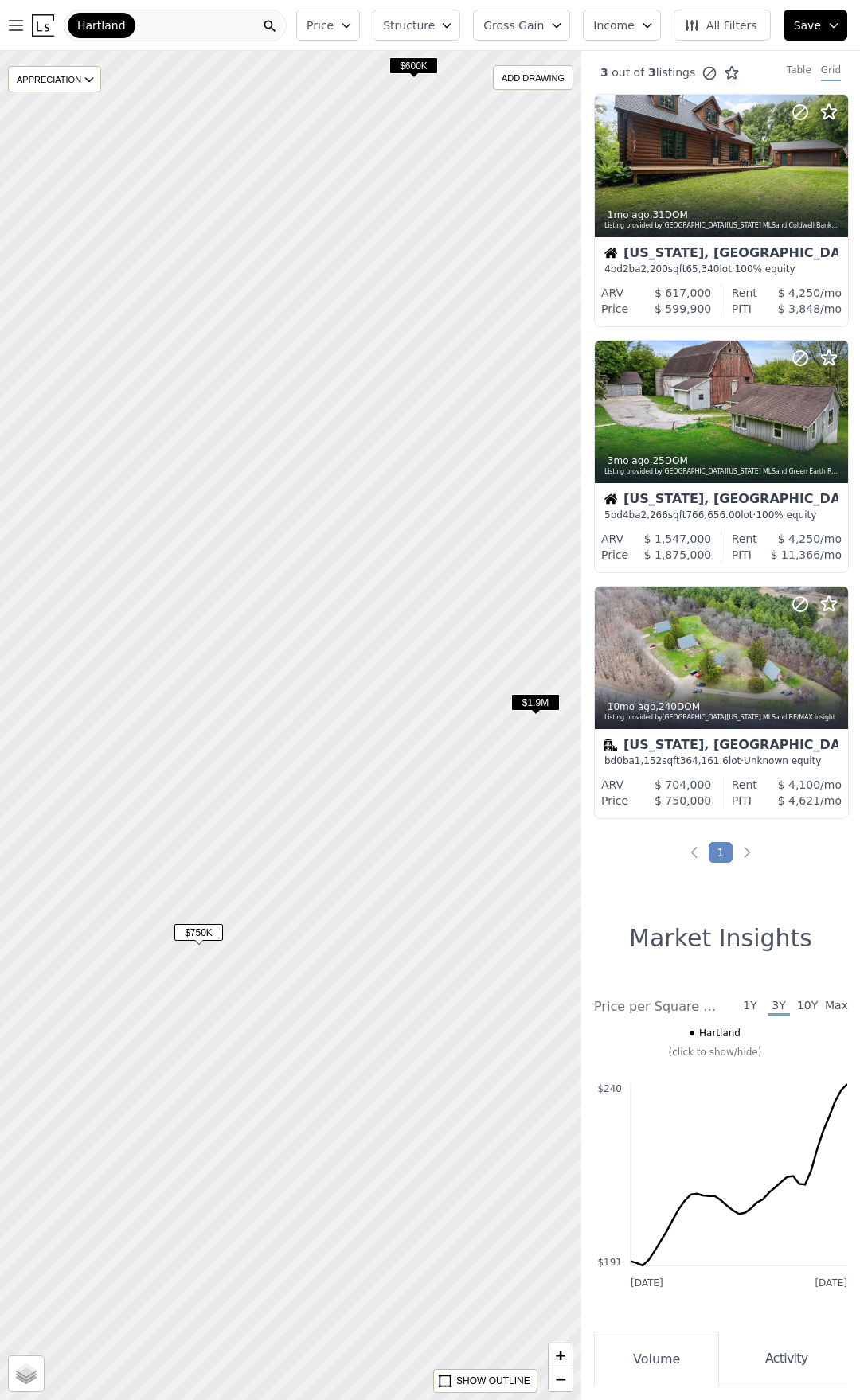
click at [227, 29] on div "Hartland" at bounding box center [175, 26] width 223 height 32
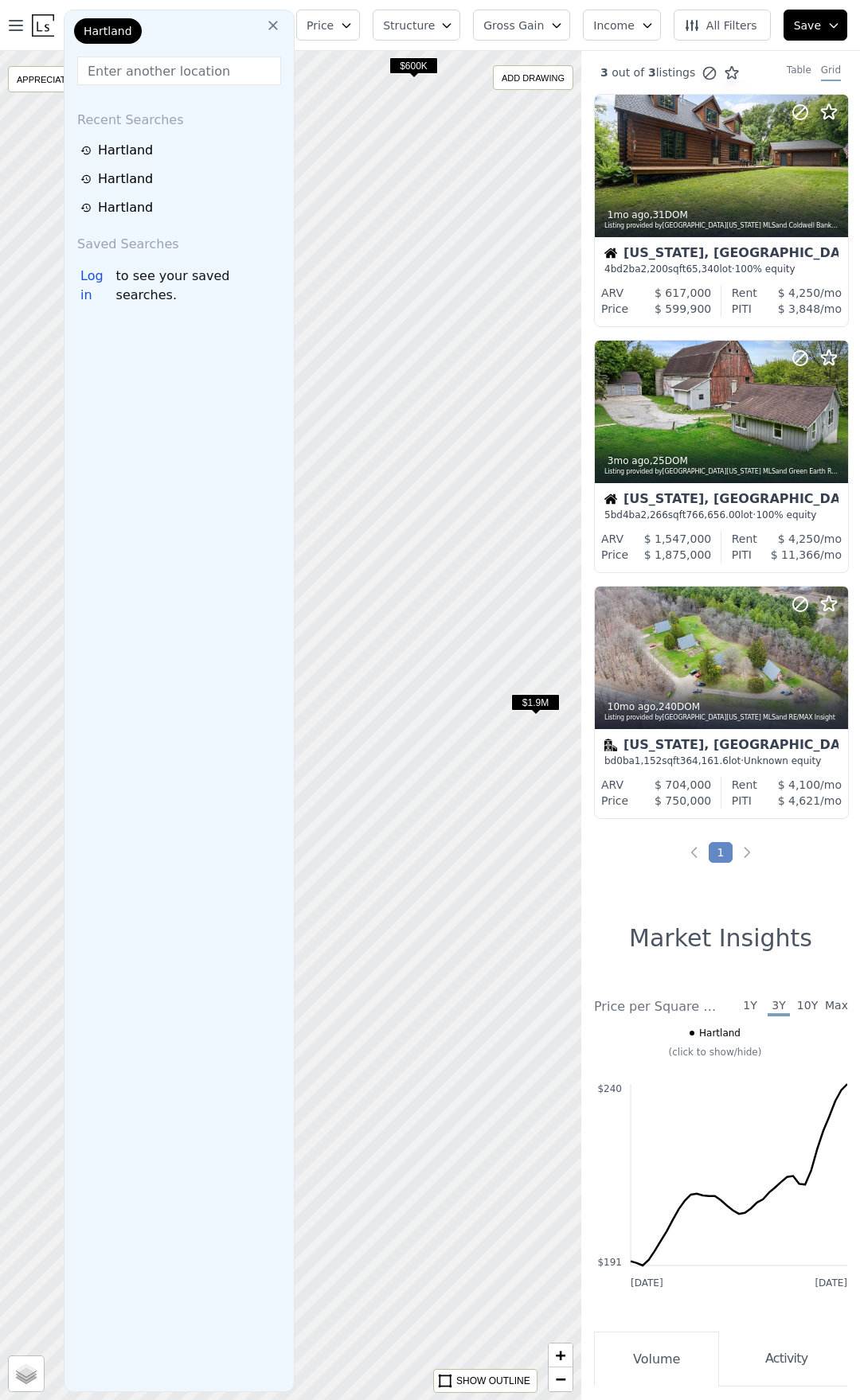
click at [393, 226] on div at bounding box center [291, 725] width 698 height 1619
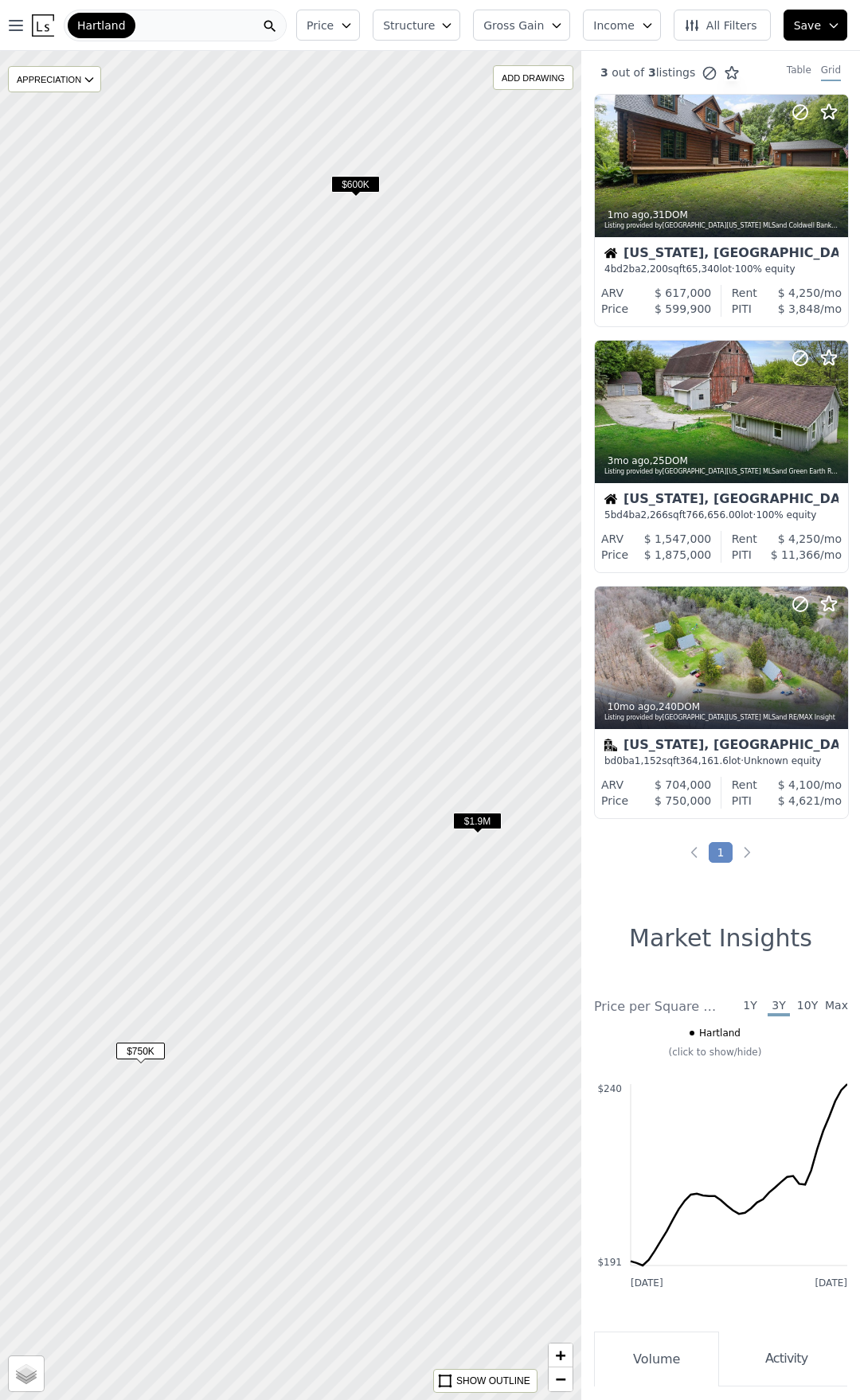
drag, startPoint x: 428, startPoint y: 647, endPoint x: 383, endPoint y: 933, distance: 289.5
click at [379, 920] on div at bounding box center [285, 742] width 698 height 1619
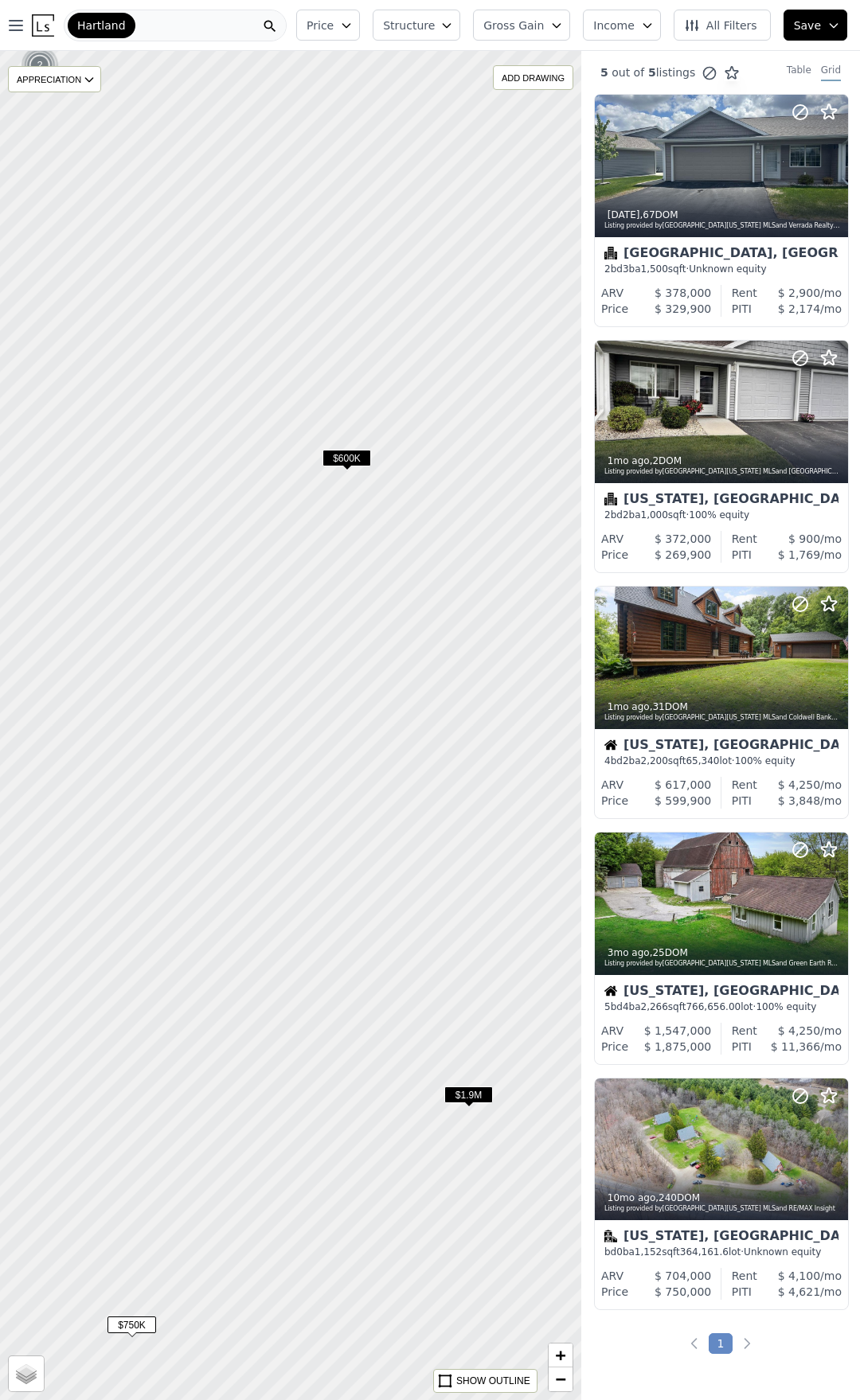
drag, startPoint x: 277, startPoint y: 938, endPoint x: 380, endPoint y: 829, distance: 150.0
click at [380, 829] on div at bounding box center [291, 725] width 698 height 1619
